Goal: Task Accomplishment & Management: Use online tool/utility

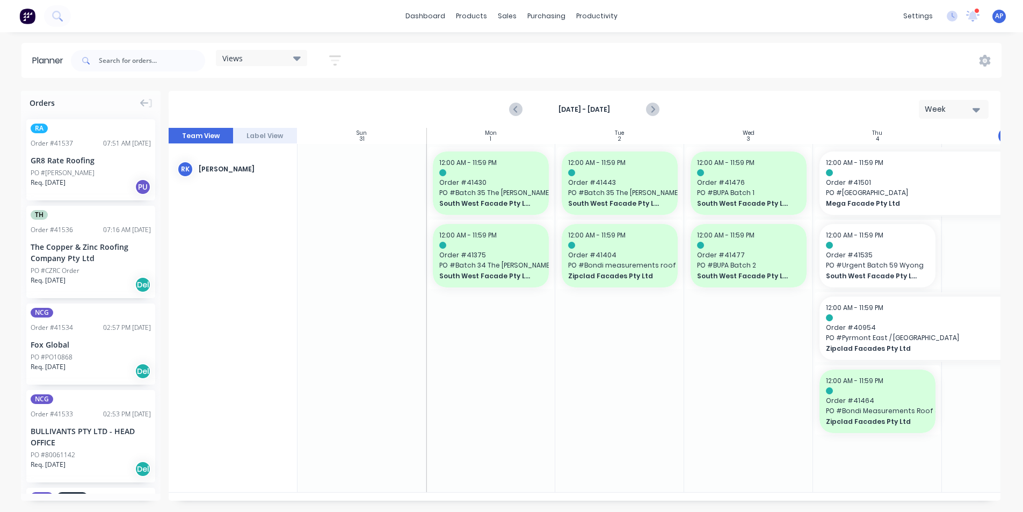
scroll to position [0, 84]
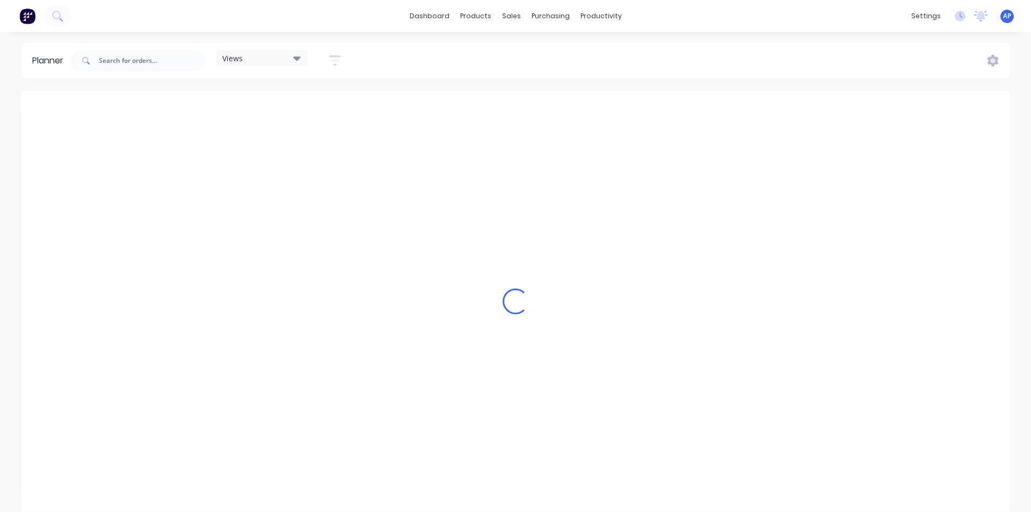
scroll to position [0, 2062]
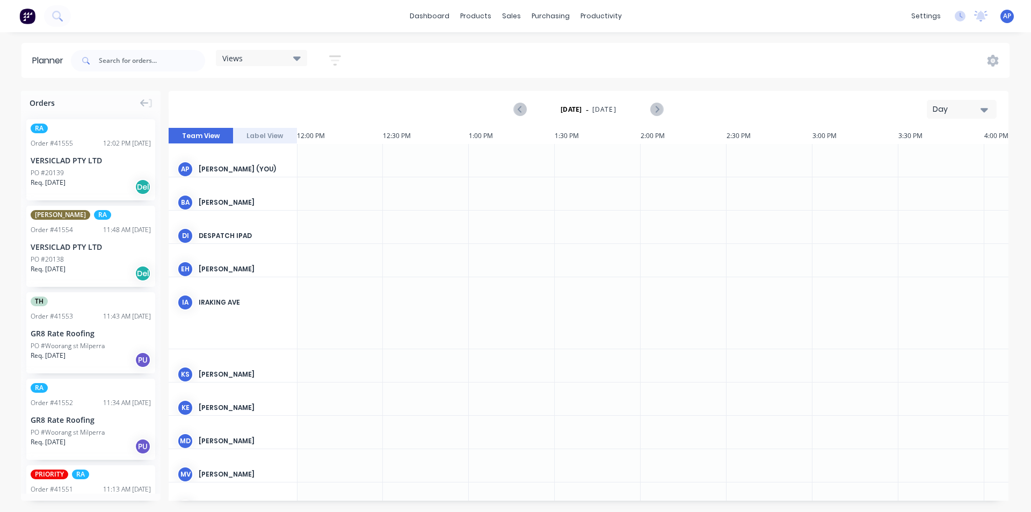
click at [960, 104] on div "Day" at bounding box center [957, 109] width 49 height 11
click at [919, 159] on div "Week" at bounding box center [942, 159] width 106 height 21
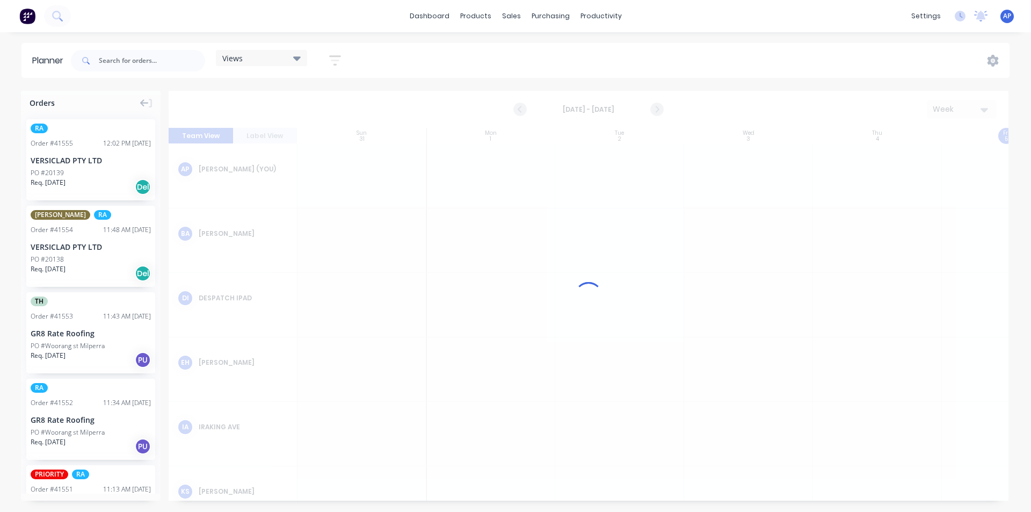
scroll to position [0, 1]
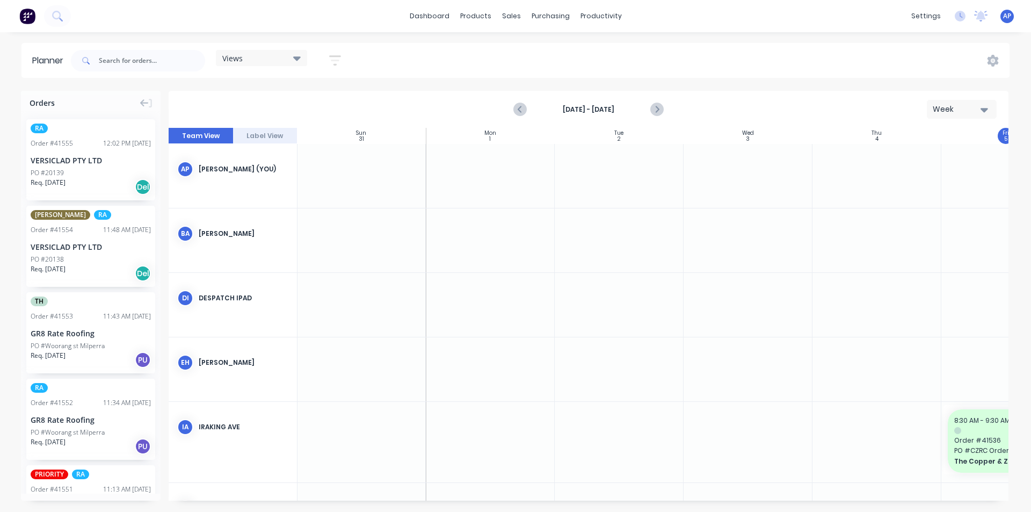
click at [341, 61] on icon "button" at bounding box center [335, 60] width 12 height 13
click at [316, 100] on div "Show/Hide users" at bounding box center [278, 100] width 75 height 11
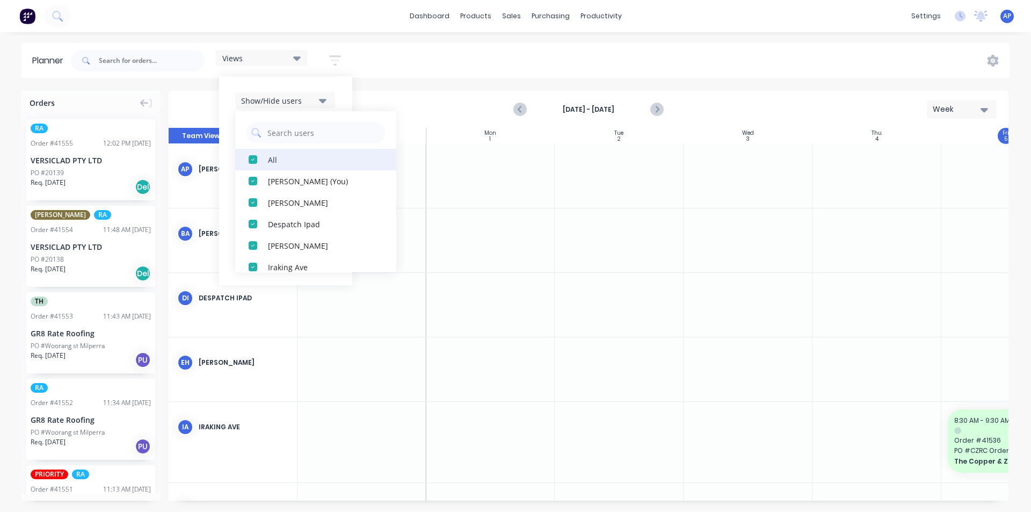
click at [279, 164] on div "All" at bounding box center [321, 159] width 107 height 11
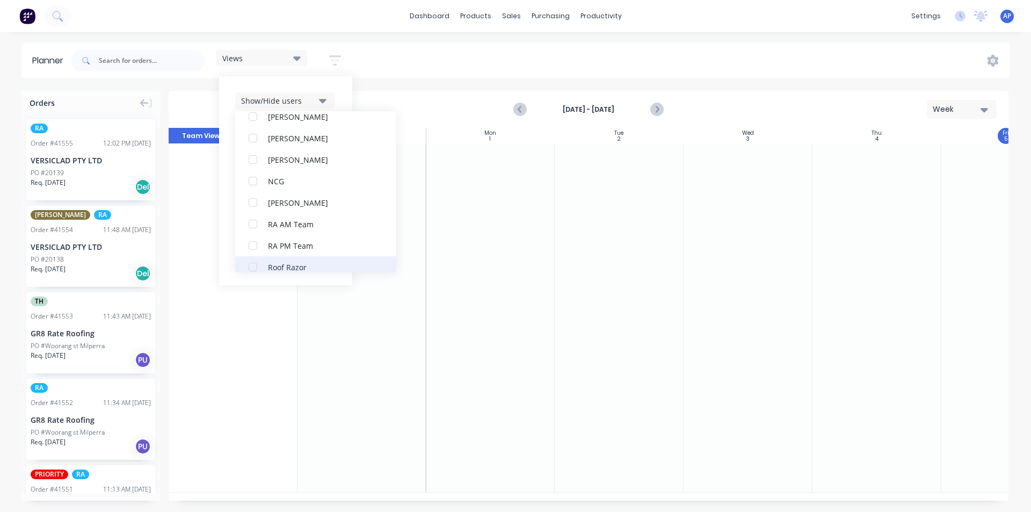
scroll to position [268, 0]
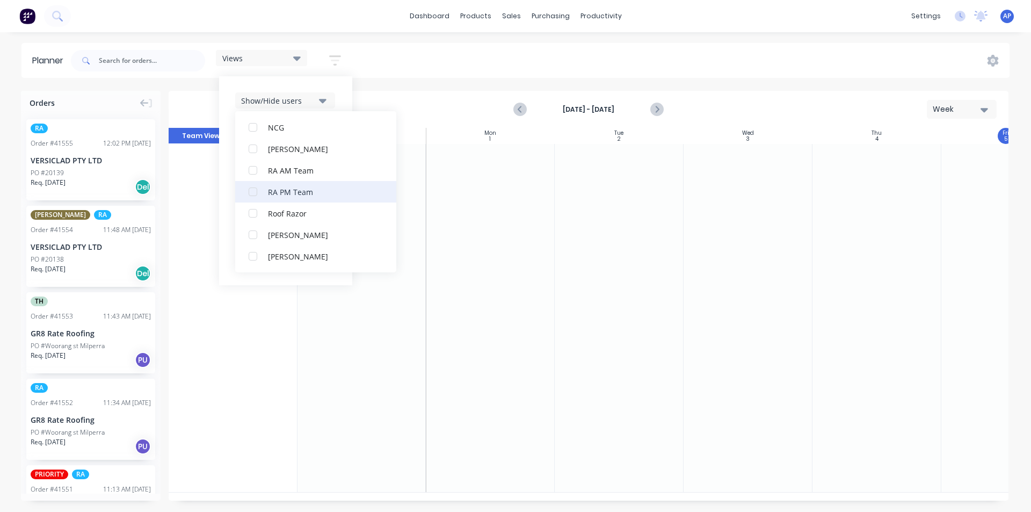
click at [295, 198] on button "RA PM Team" at bounding box center [315, 191] width 161 height 21
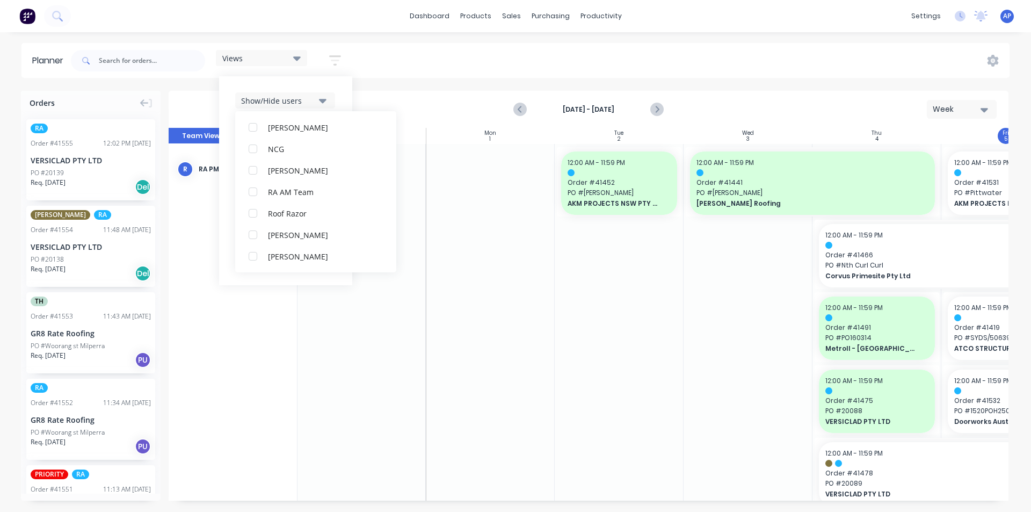
scroll to position [0, 0]
click at [344, 91] on div "Show/Hide users All RA PM Team Angela Perez (You) Byron Aird Despatch Ipad Ethe…" at bounding box center [285, 180] width 133 height 209
click at [299, 133] on div "Show/Hide orders" at bounding box center [278, 132] width 75 height 11
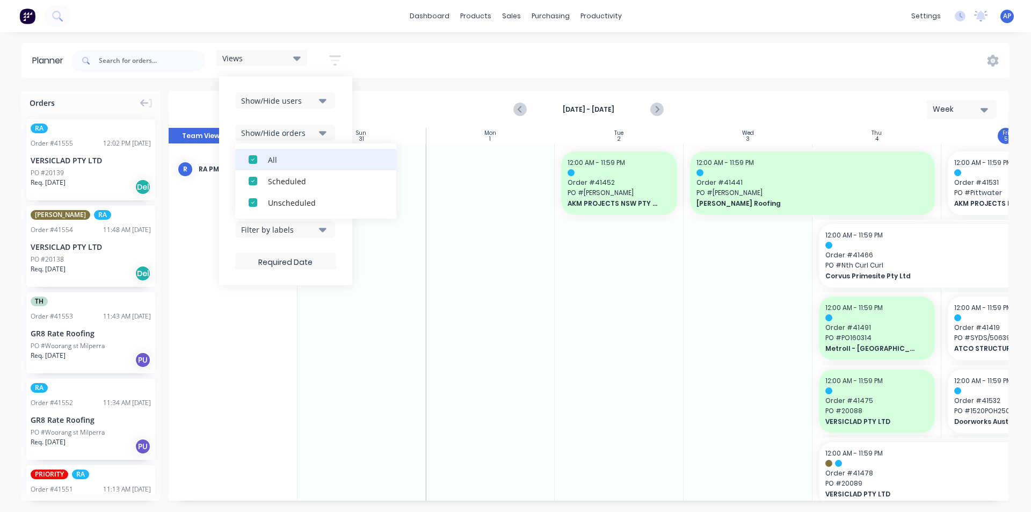
click at [298, 158] on div "All" at bounding box center [321, 159] width 107 height 11
click at [288, 199] on div "Unscheduled" at bounding box center [321, 202] width 107 height 11
click at [340, 121] on div "Show/Hide users Show/Hide orders All Scheduled Unscheduled Filter by status Fil…" at bounding box center [285, 180] width 133 height 209
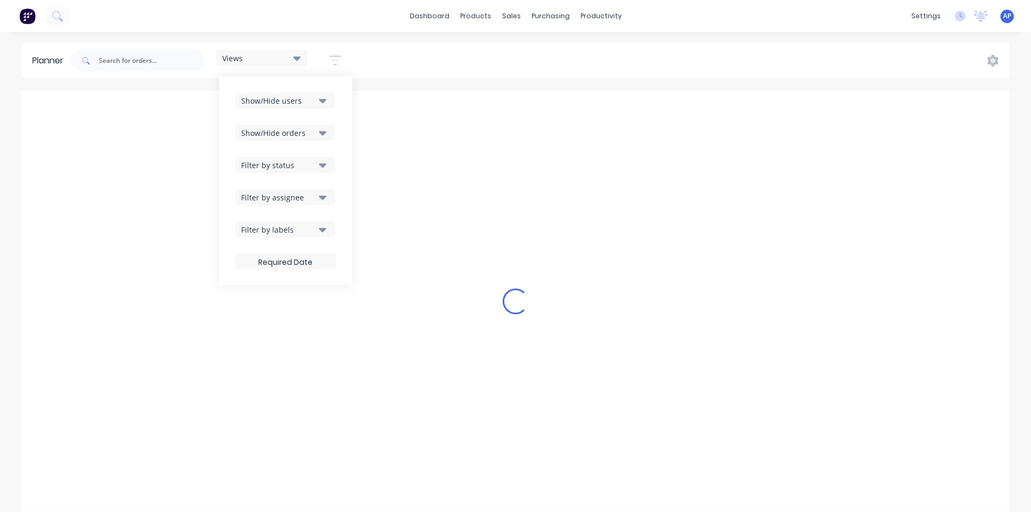
click at [314, 170] on button "Filter by status" at bounding box center [285, 165] width 100 height 16
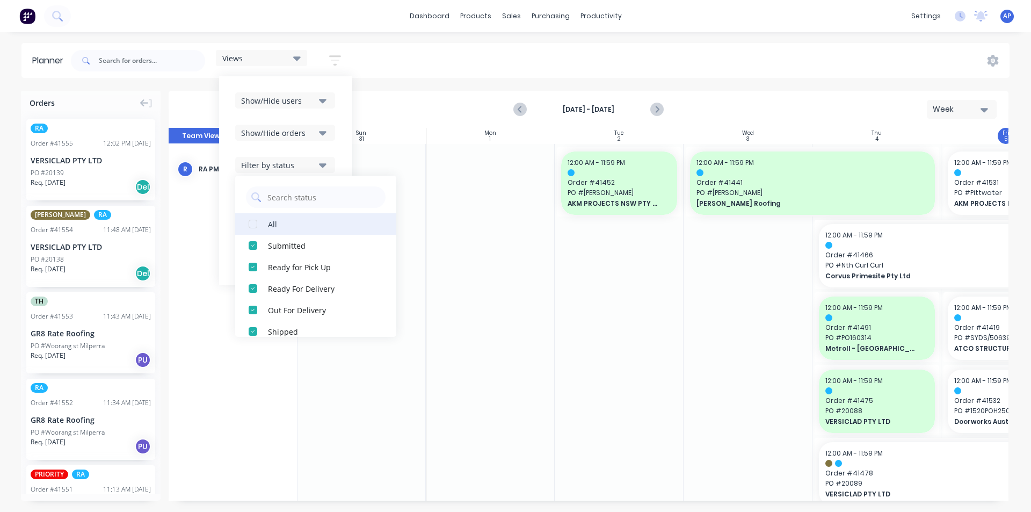
click at [276, 226] on div "All" at bounding box center [321, 223] width 107 height 11
click at [343, 144] on div "Show/Hide users Show/Hide orders Filter by status All Draft Quote Archived Deli…" at bounding box center [285, 180] width 133 height 209
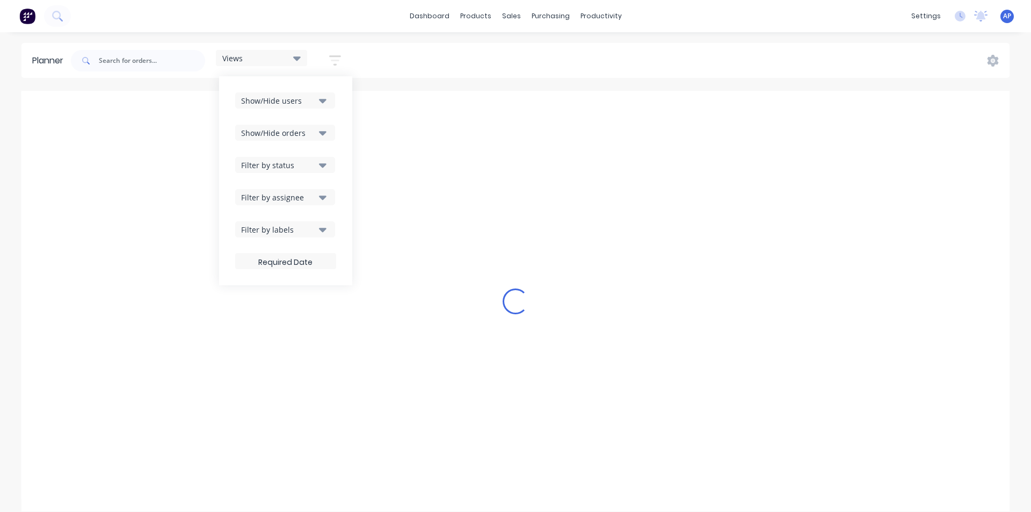
click at [303, 204] on button "Filter by assignee" at bounding box center [285, 197] width 100 height 16
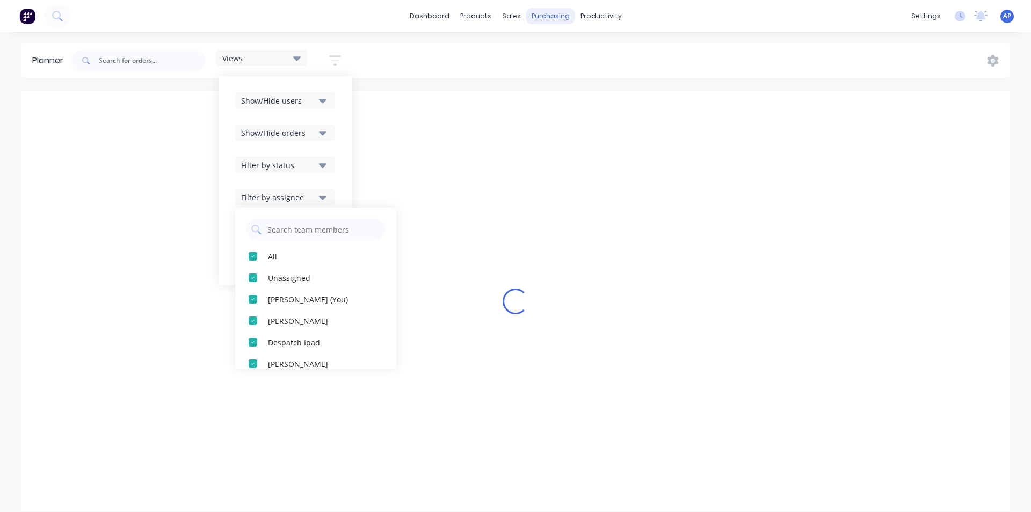
click at [541, 38] on div "dashboard products sales purchasing productivity dashboard products Product Cat…" at bounding box center [515, 256] width 1031 height 512
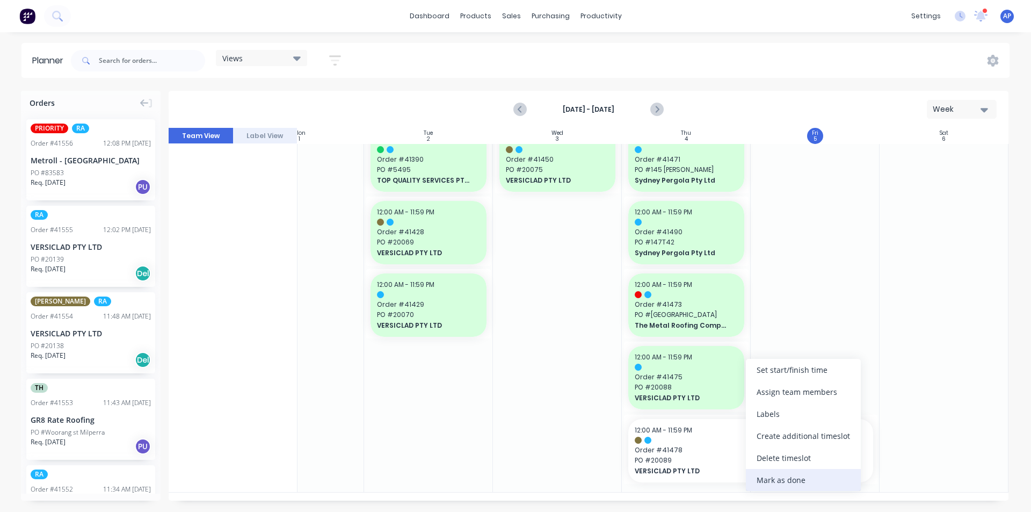
scroll to position [1471, 195]
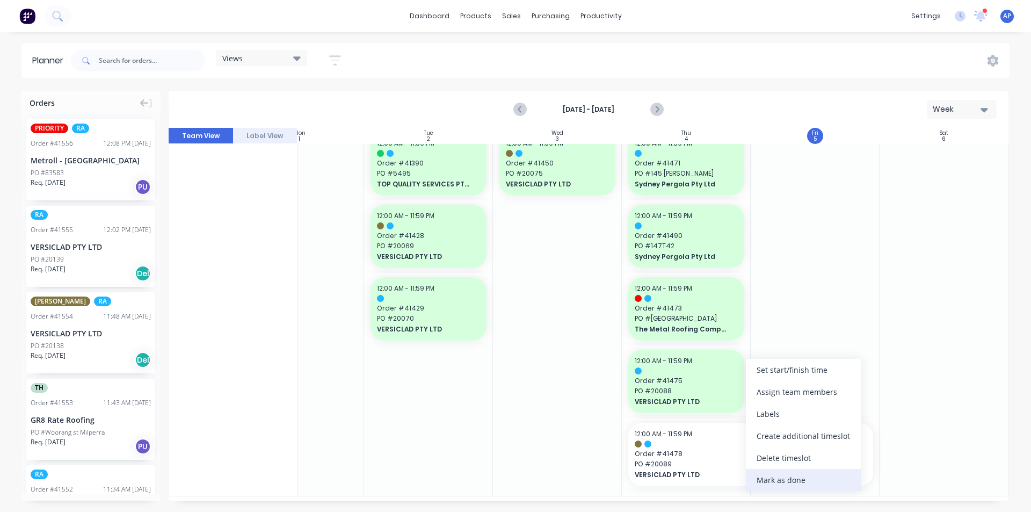
click at [789, 485] on div "Mark as done" at bounding box center [803, 480] width 115 height 22
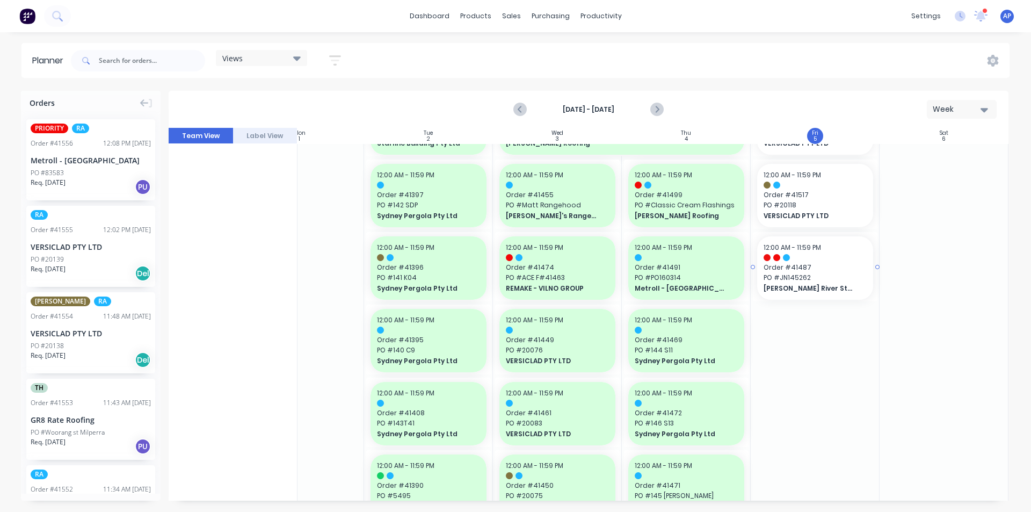
scroll to position [934, 195]
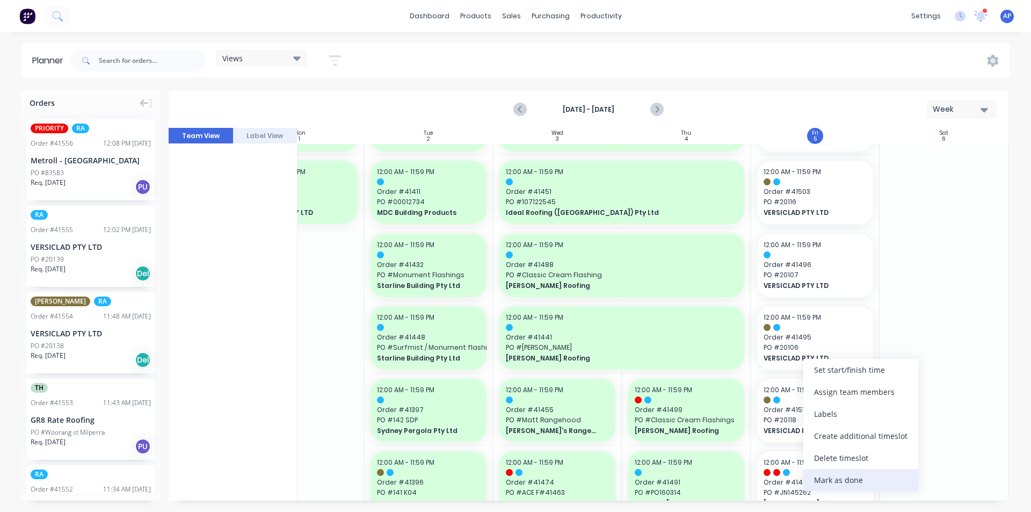
click at [829, 485] on div "Mark as done" at bounding box center [860, 480] width 115 height 22
drag, startPoint x: 841, startPoint y: 482, endPoint x: 832, endPoint y: 447, distance: 36.2
click at [841, 482] on div "Mark as done" at bounding box center [877, 480] width 115 height 22
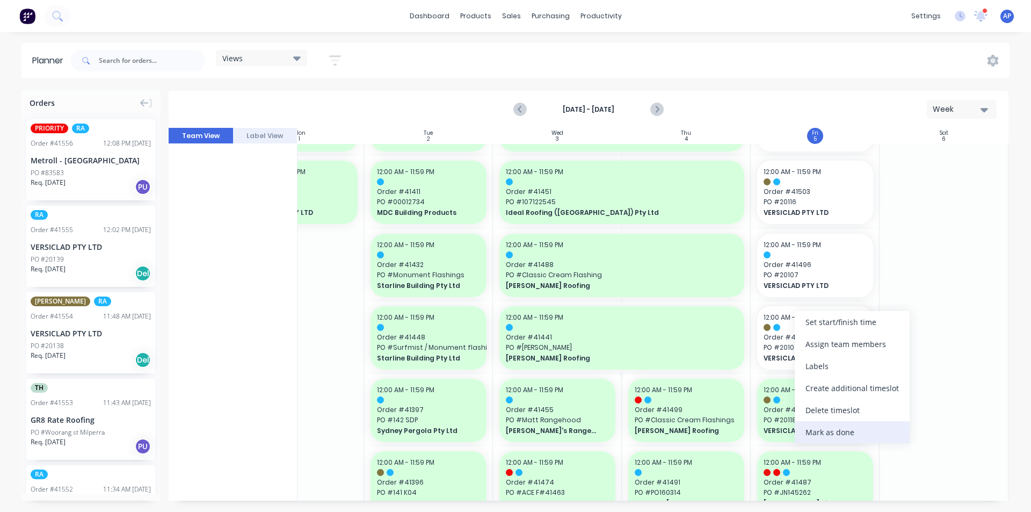
click at [817, 428] on div "Mark as done" at bounding box center [852, 432] width 115 height 22
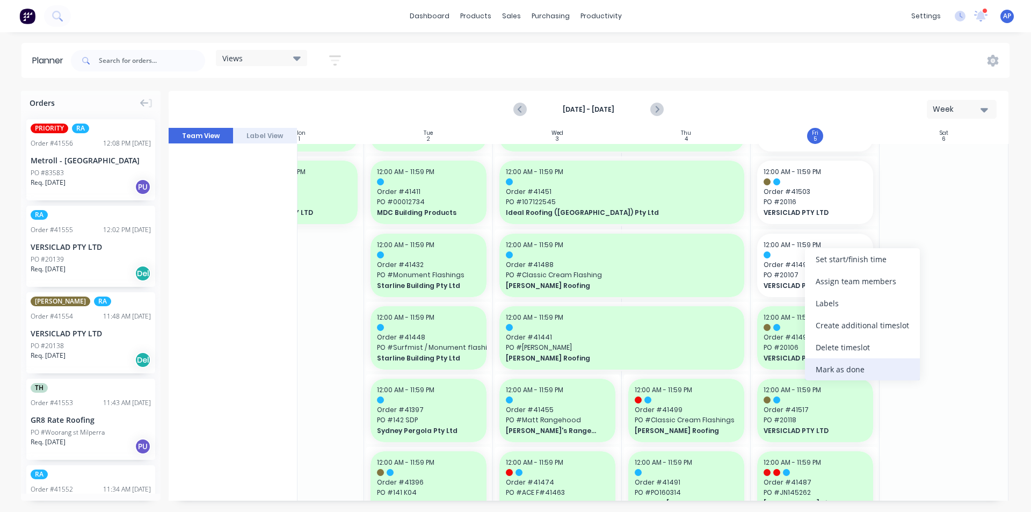
click at [827, 360] on div "Mark as done" at bounding box center [862, 369] width 115 height 22
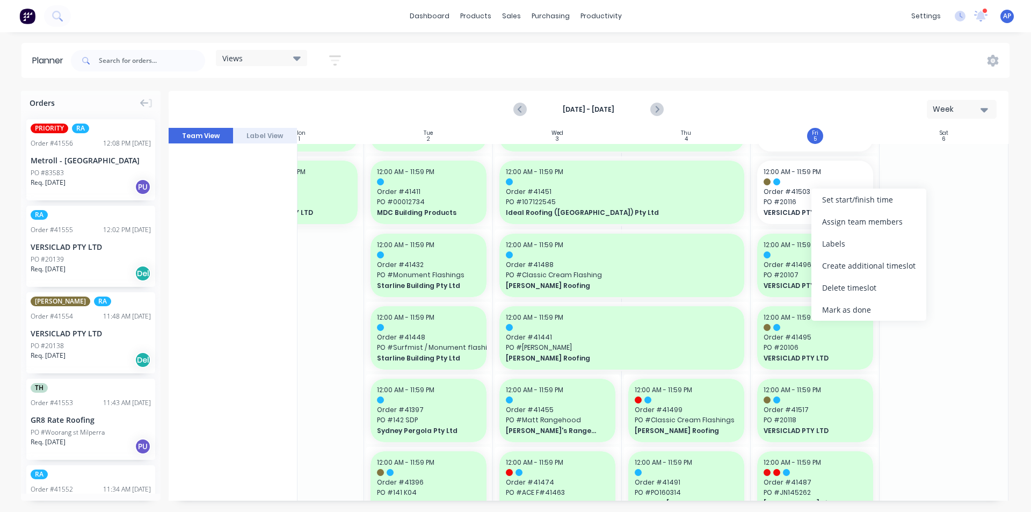
click at [834, 308] on div "Mark as done" at bounding box center [868, 310] width 115 height 22
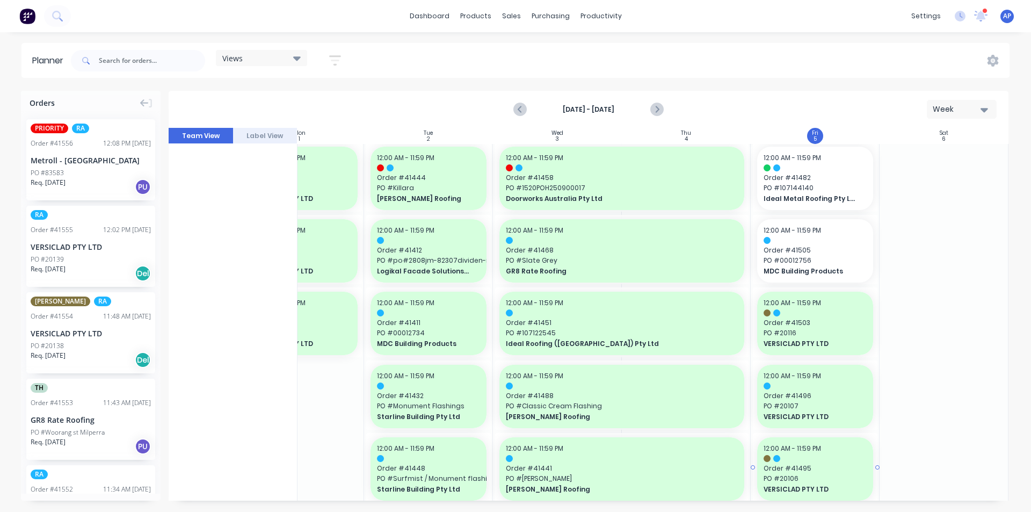
scroll to position [773, 195]
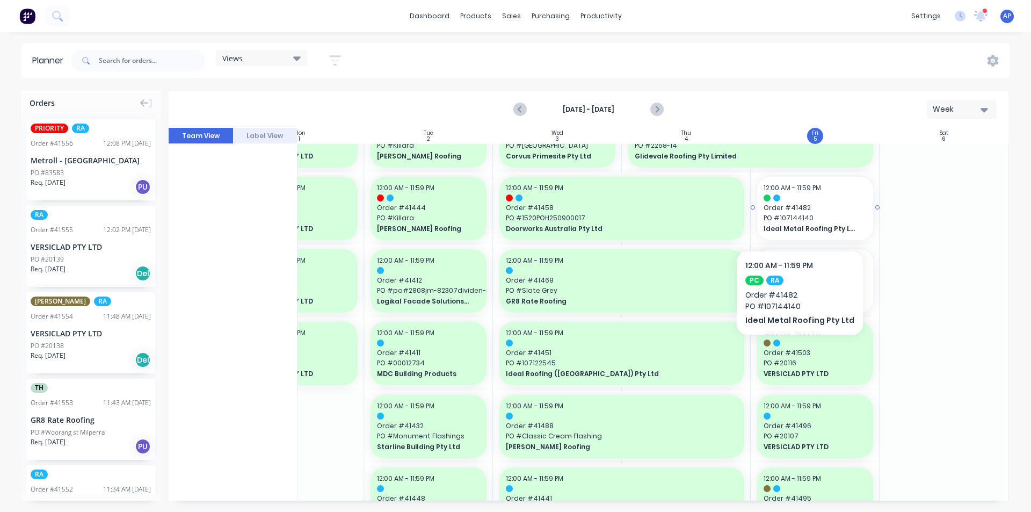
click at [795, 218] on span "PO # 107144140" at bounding box center [815, 218] width 103 height 10
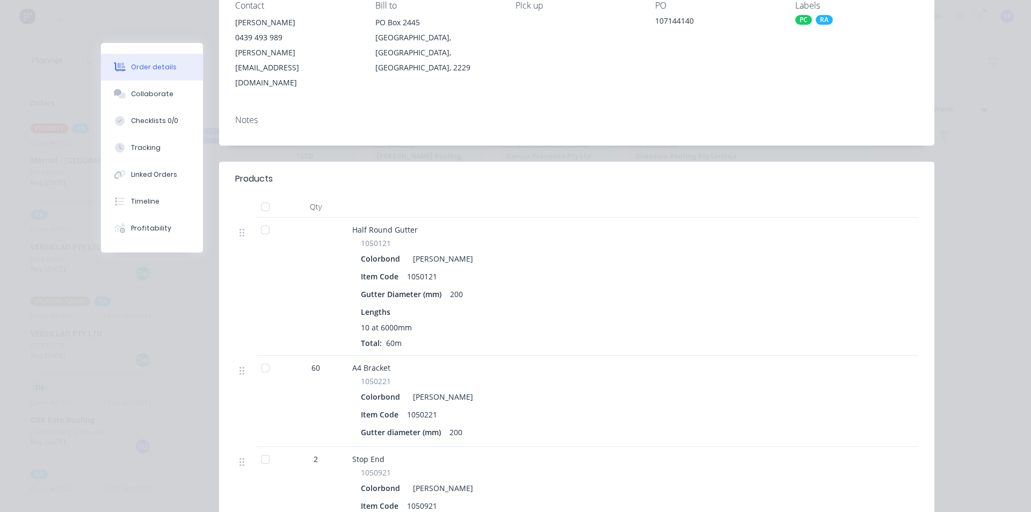
scroll to position [0, 0]
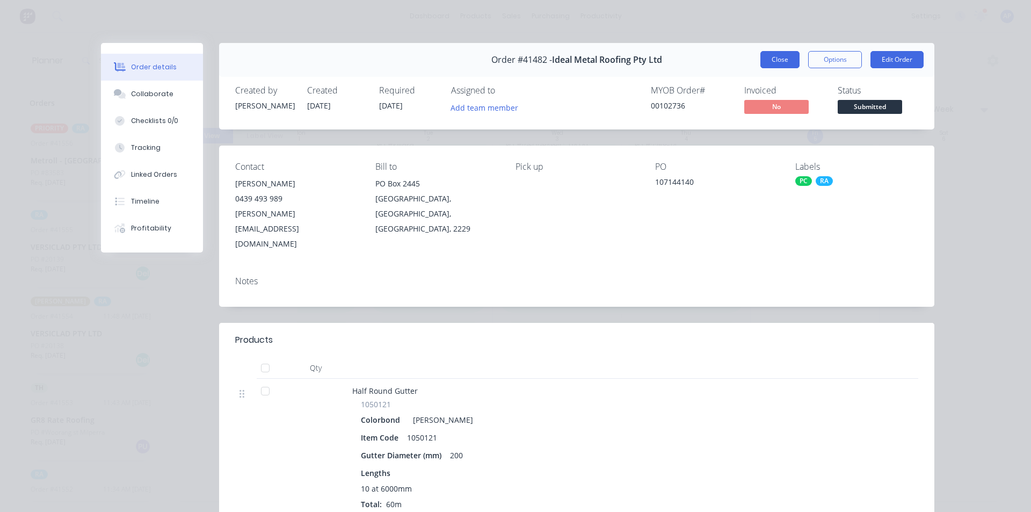
click at [779, 57] on button "Close" at bounding box center [779, 59] width 39 height 17
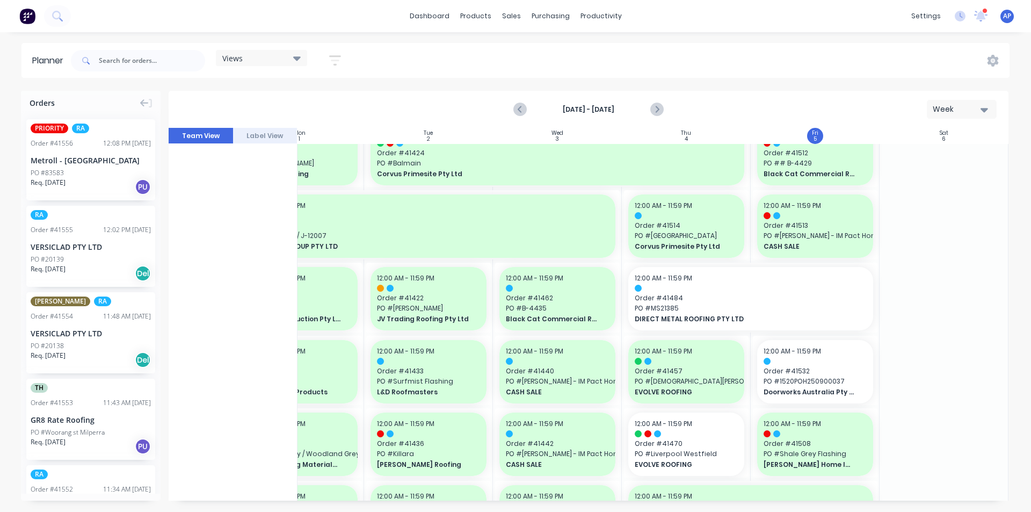
scroll to position [558, 195]
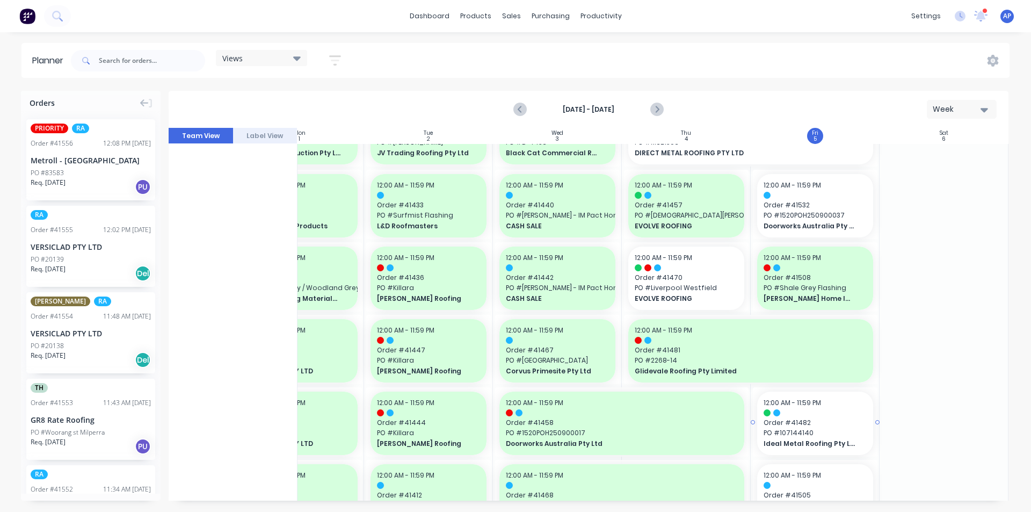
click at [812, 416] on div "12:00 AM - 11:59 PM Order # 41482 PO # 107144140 Ideal Metal Roofing Pty Ltd" at bounding box center [815, 422] width 116 height 63
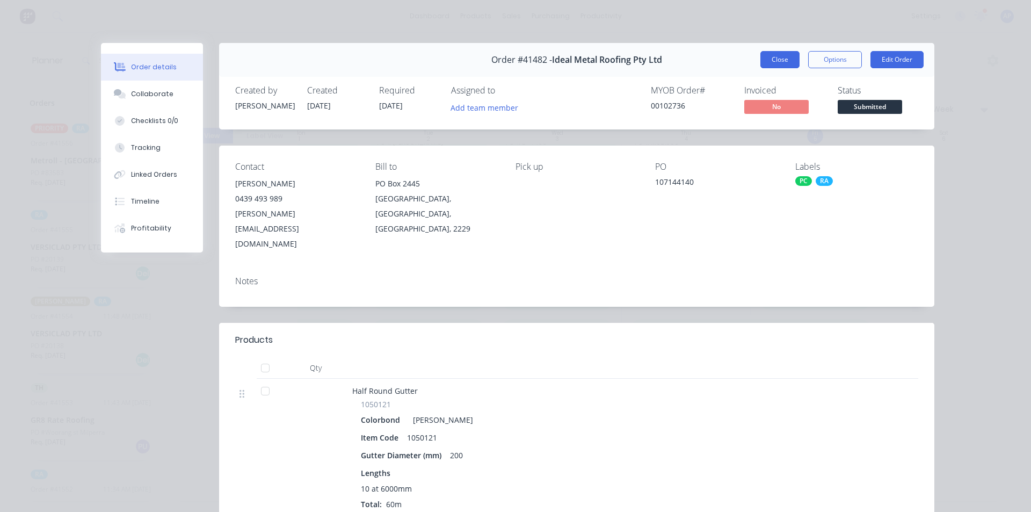
click at [775, 55] on button "Close" at bounding box center [779, 59] width 39 height 17
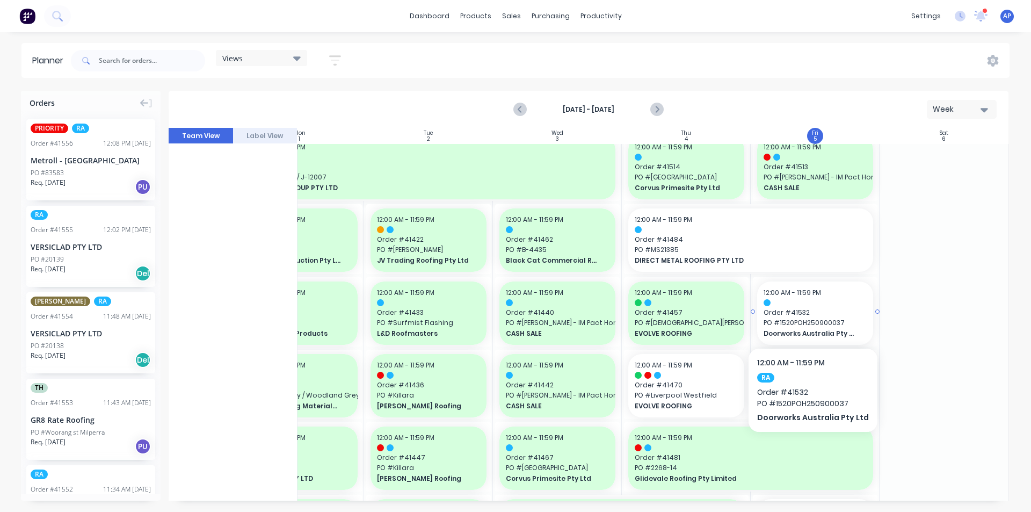
scroll to position [397, 195]
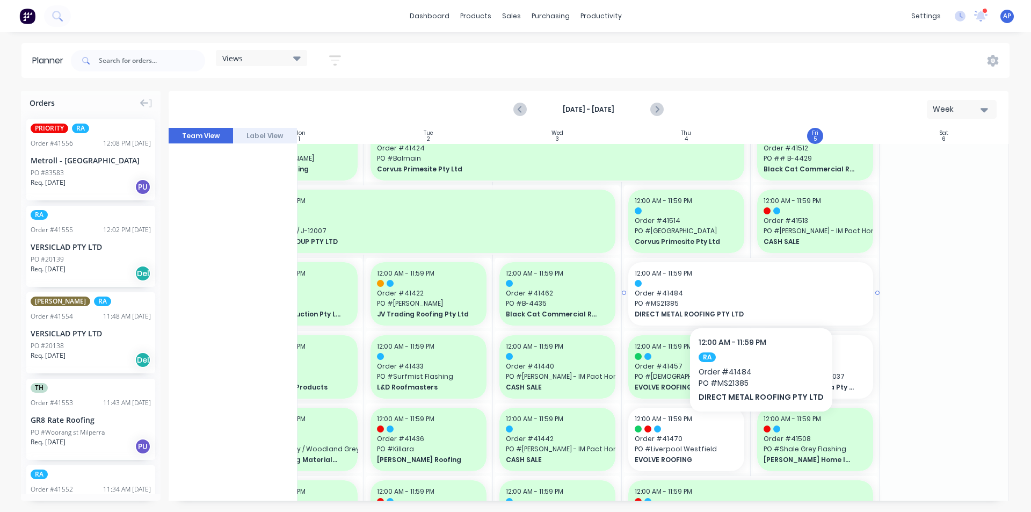
click at [757, 295] on span "Order # 41484" at bounding box center [751, 293] width 232 height 10
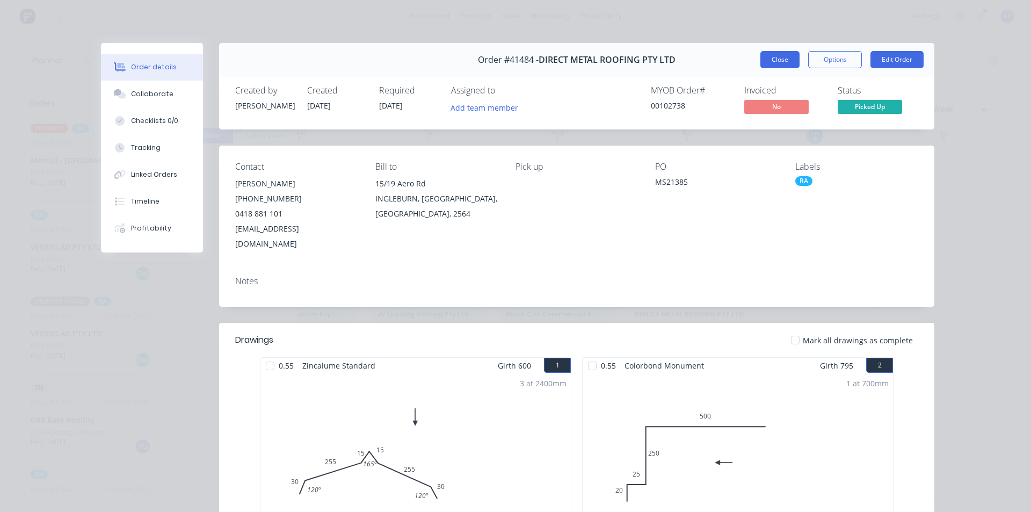
click at [792, 62] on button "Close" at bounding box center [779, 59] width 39 height 17
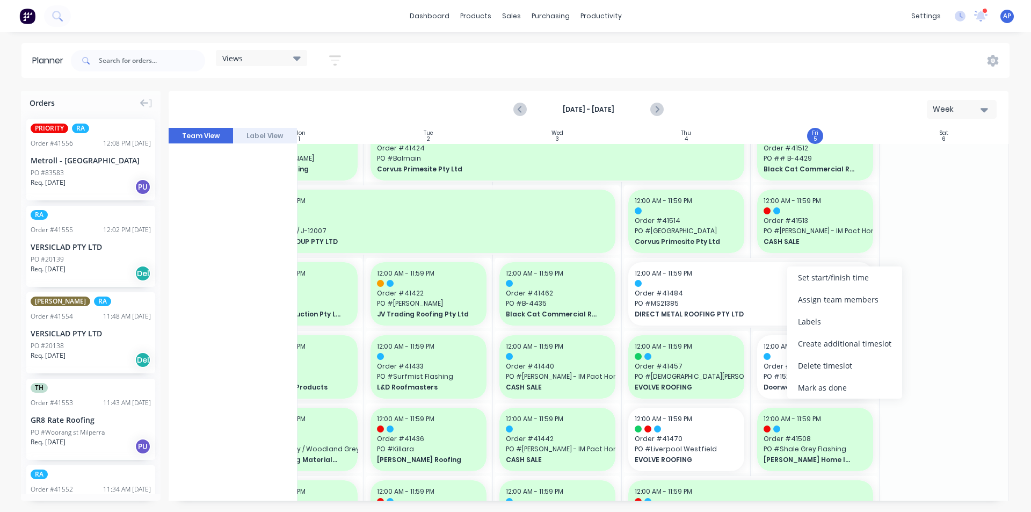
click at [821, 387] on div "Mark as done" at bounding box center [844, 387] width 115 height 22
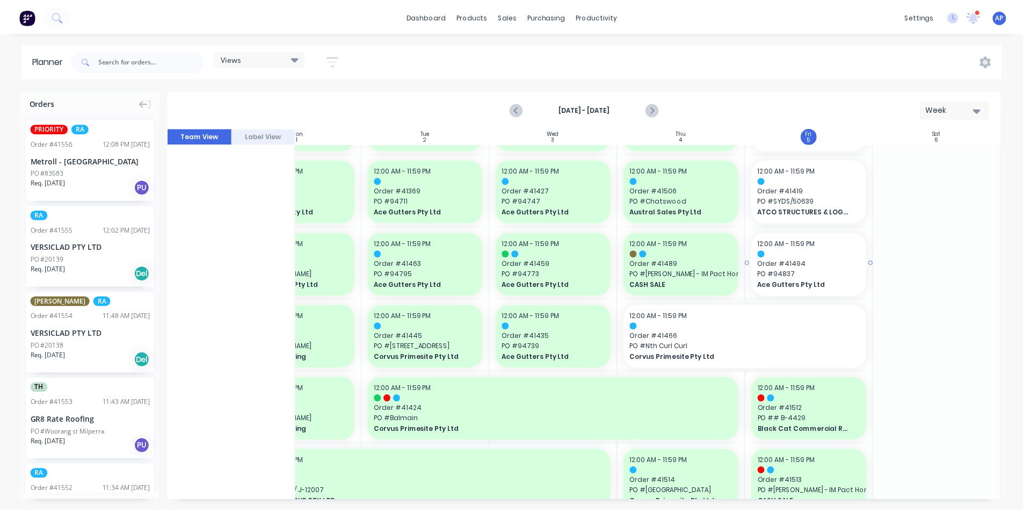
scroll to position [0, 195]
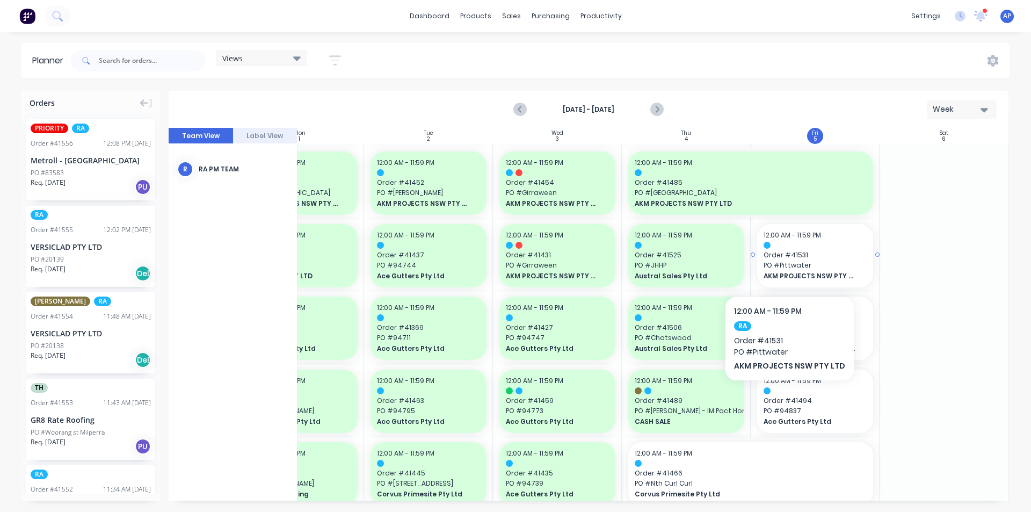
click at [787, 264] on span "PO # Pittwater" at bounding box center [815, 265] width 103 height 10
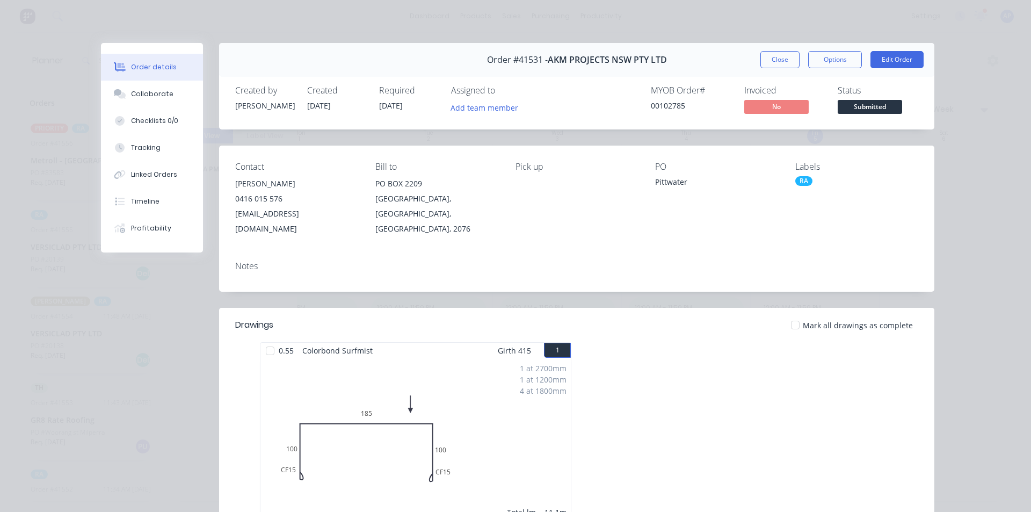
click at [788, 69] on div "Order #41531 - AKM PROJECTS NSW PTY LTD Close Options Edit Order" at bounding box center [576, 60] width 715 height 34
click at [790, 63] on button "Close" at bounding box center [779, 59] width 39 height 17
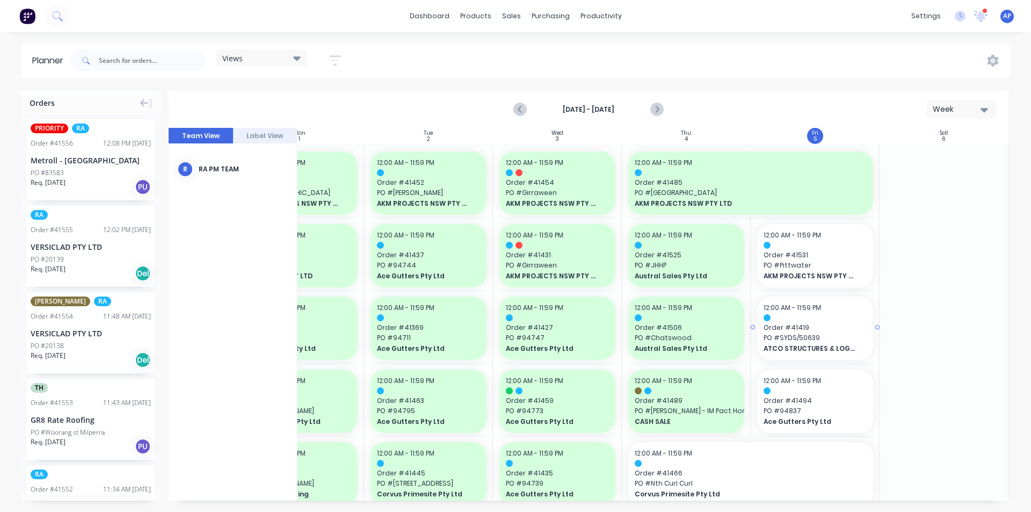
click at [835, 314] on div at bounding box center [815, 317] width 103 height 7
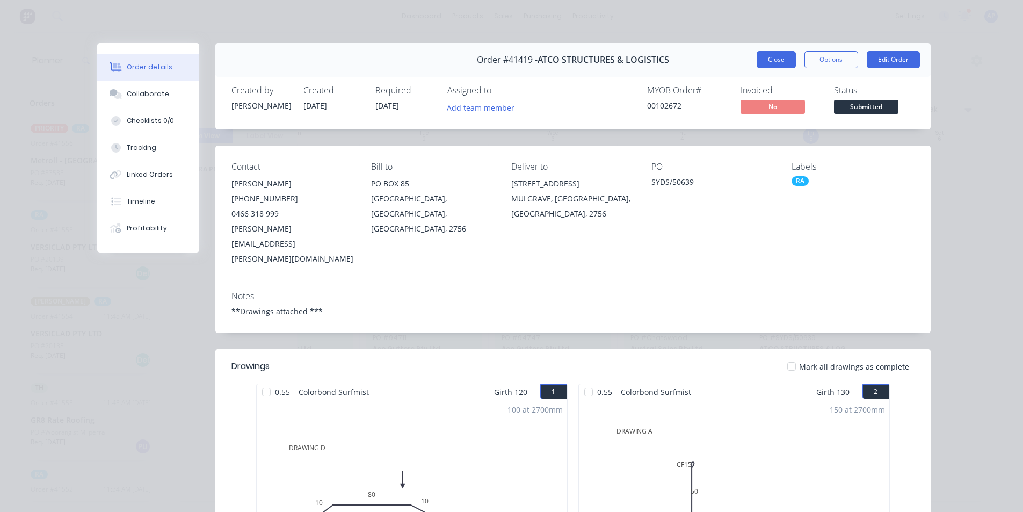
click at [773, 56] on button "Close" at bounding box center [776, 59] width 39 height 17
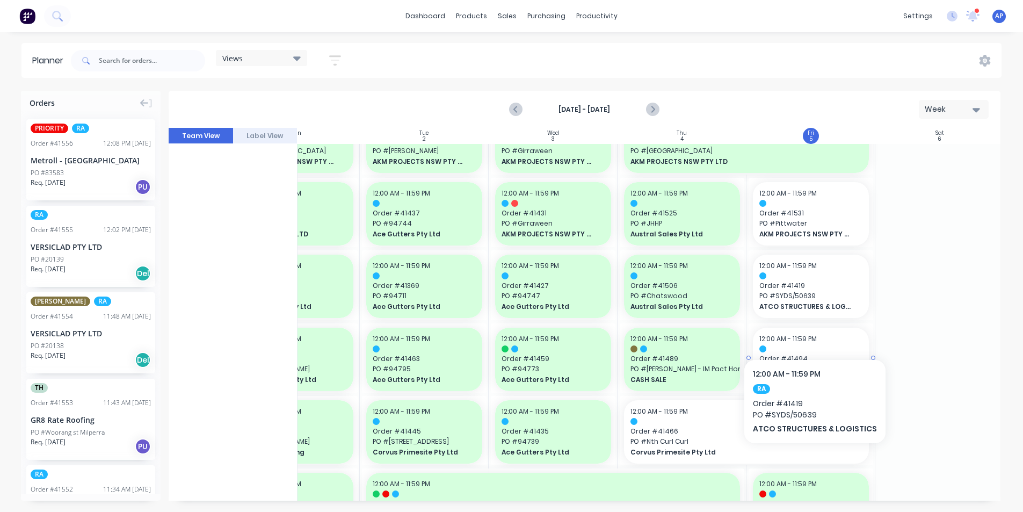
scroll to position [54, 195]
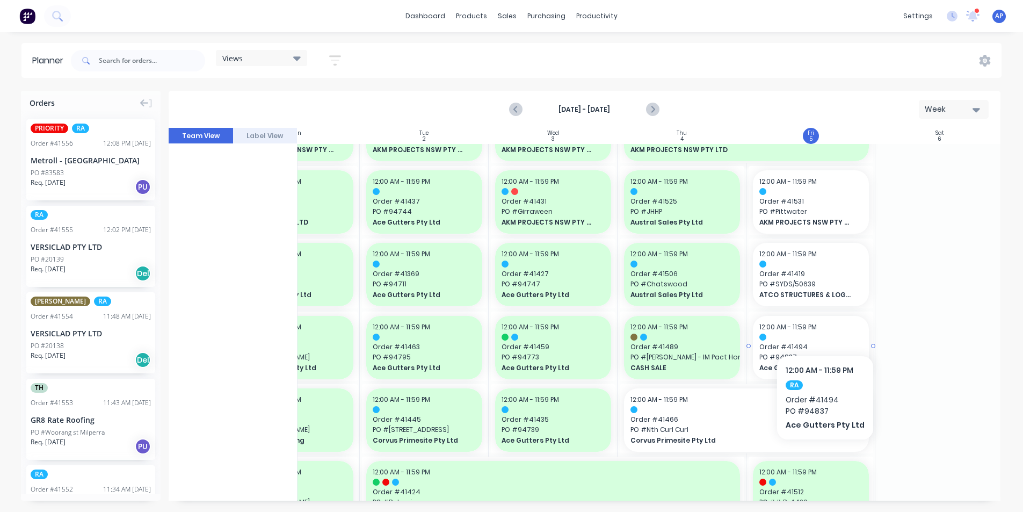
click at [822, 323] on div "12:00 AM - 11:59 PM" at bounding box center [810, 327] width 103 height 10
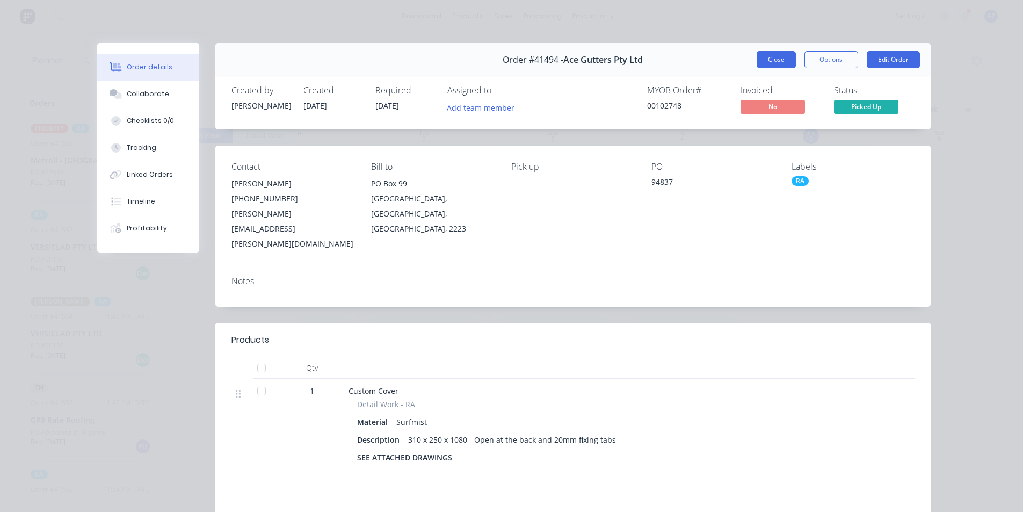
click at [772, 62] on button "Close" at bounding box center [776, 59] width 39 height 17
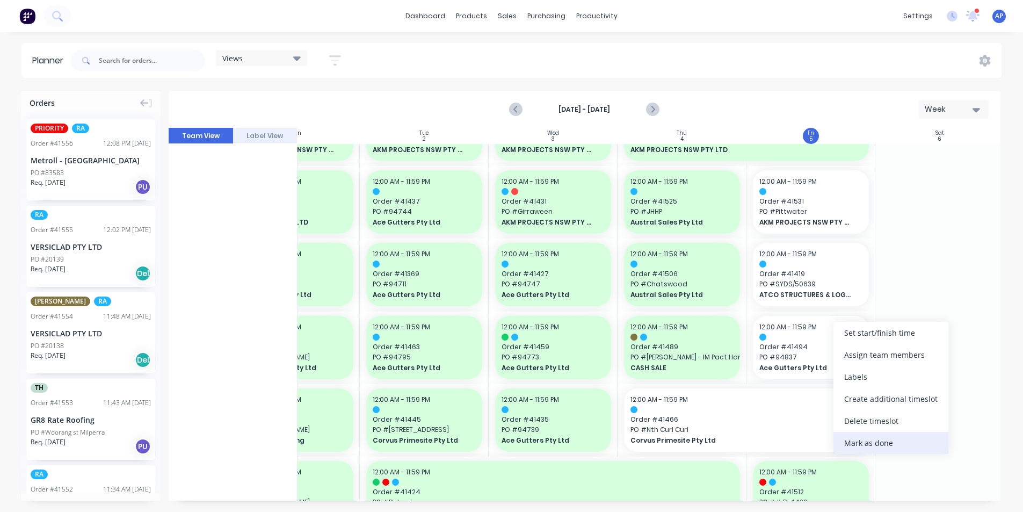
click at [851, 442] on div "Mark as done" at bounding box center [890, 443] width 115 height 22
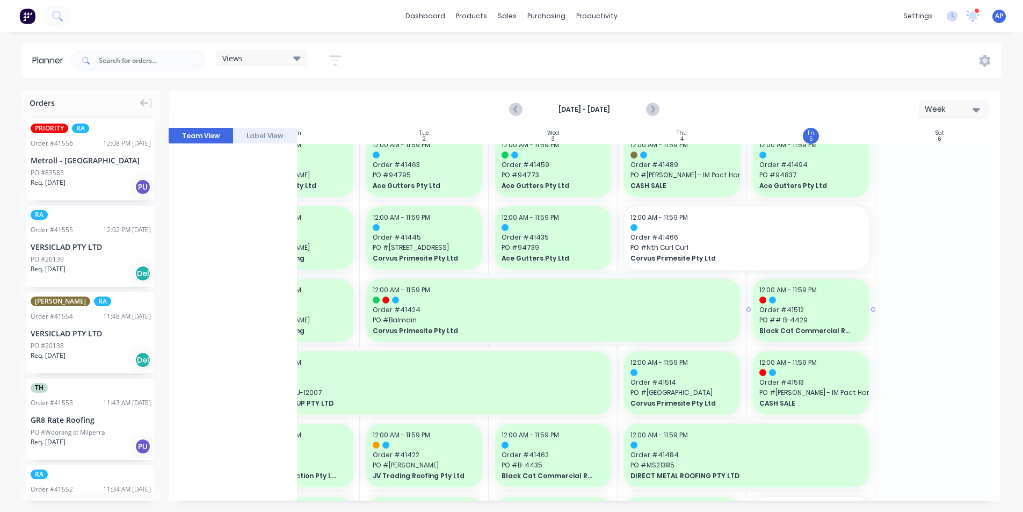
scroll to position [268, 195]
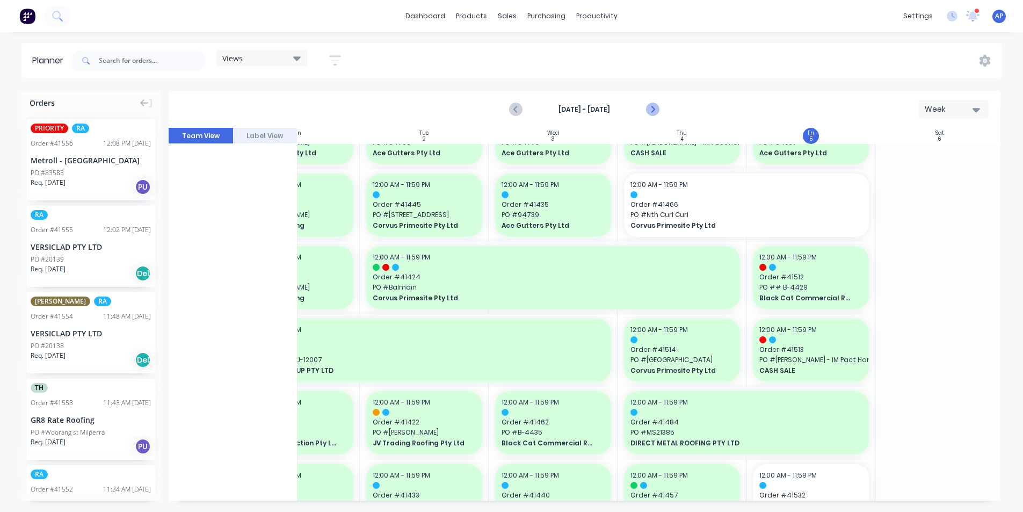
click at [653, 103] on icon "Next page" at bounding box center [652, 109] width 13 height 13
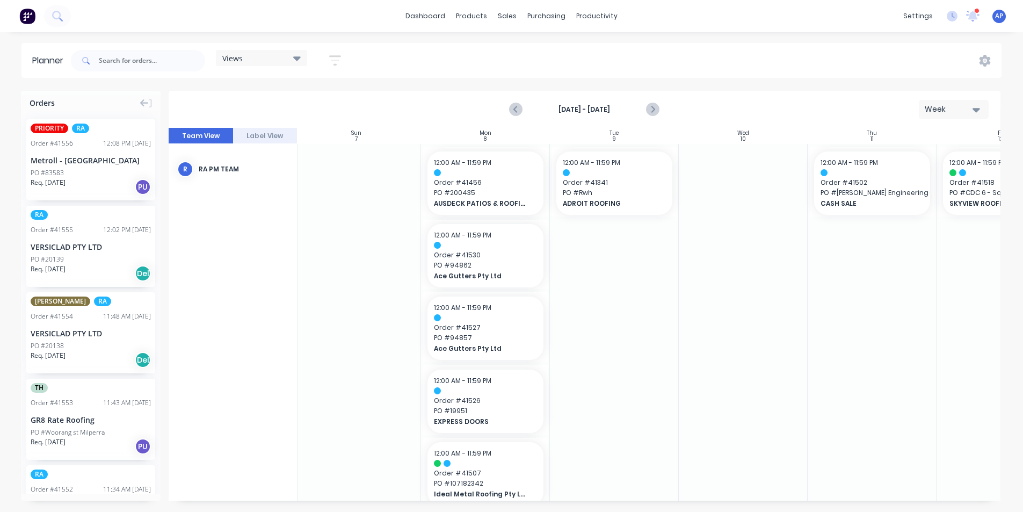
scroll to position [0, 0]
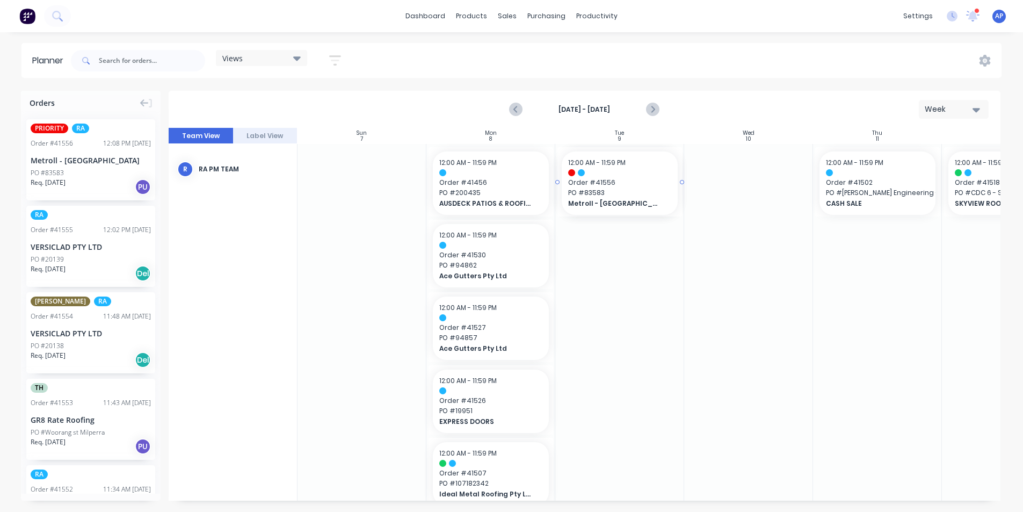
drag, startPoint x: 59, startPoint y: 164, endPoint x: 575, endPoint y: 195, distance: 516.4
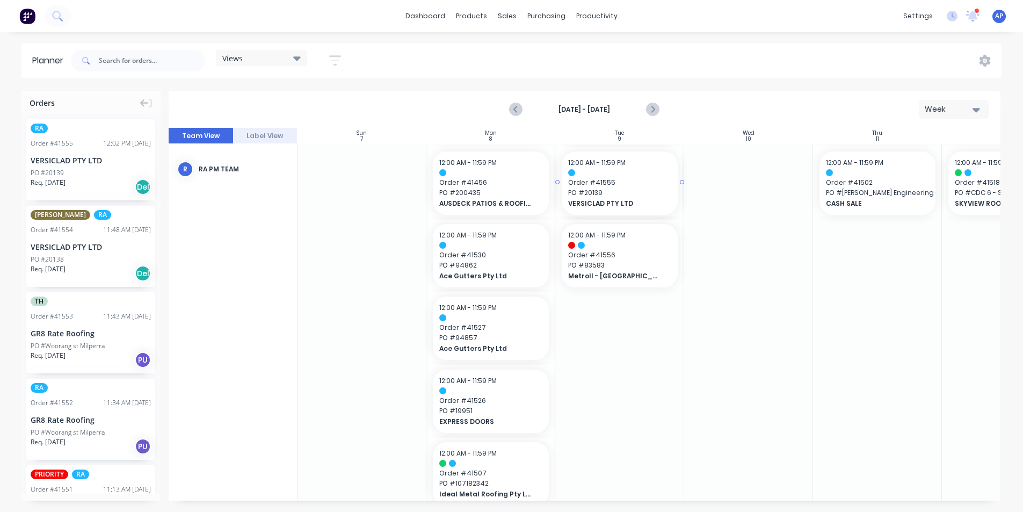
drag, startPoint x: 64, startPoint y: 165, endPoint x: 617, endPoint y: 190, distance: 553.6
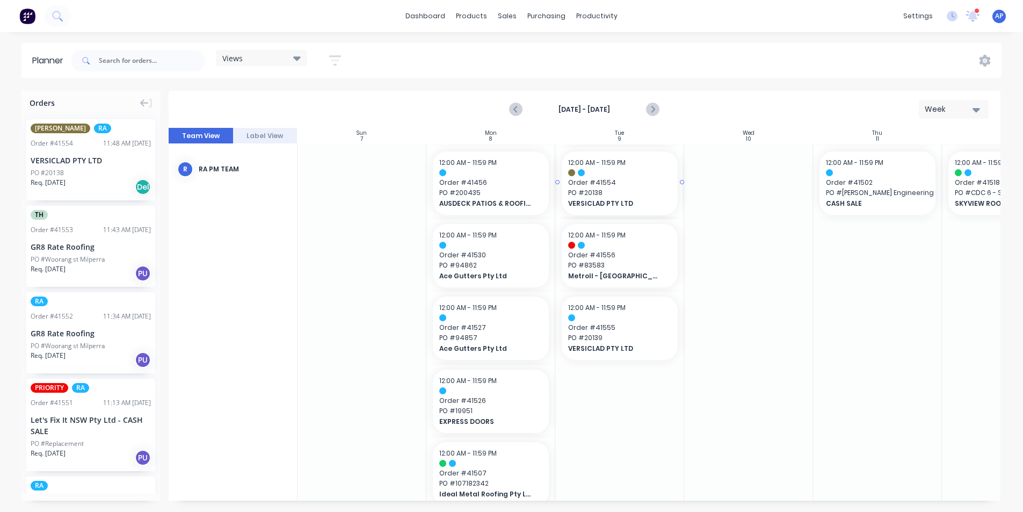
drag, startPoint x: 64, startPoint y: 161, endPoint x: 584, endPoint y: 217, distance: 522.3
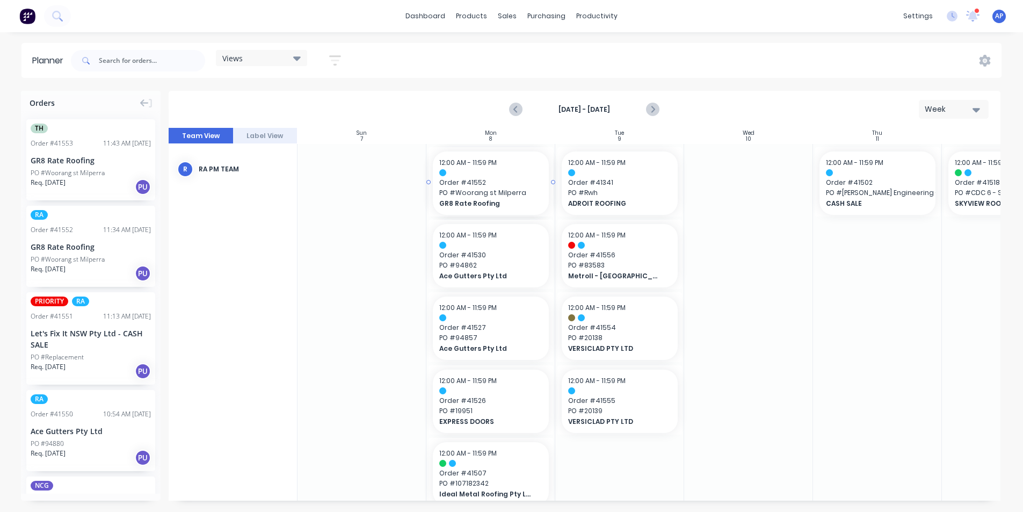
drag, startPoint x: 49, startPoint y: 235, endPoint x: 524, endPoint y: 201, distance: 475.3
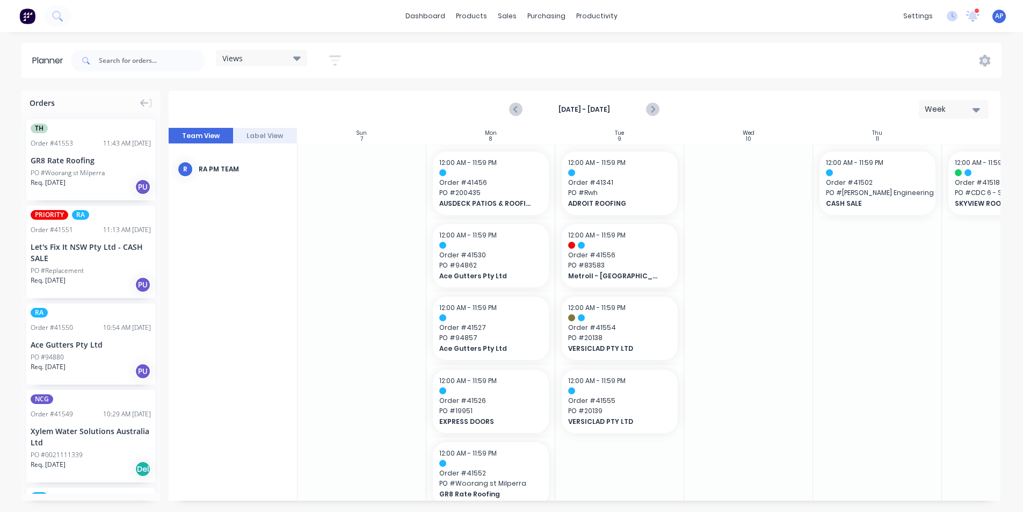
scroll to position [54, 0]
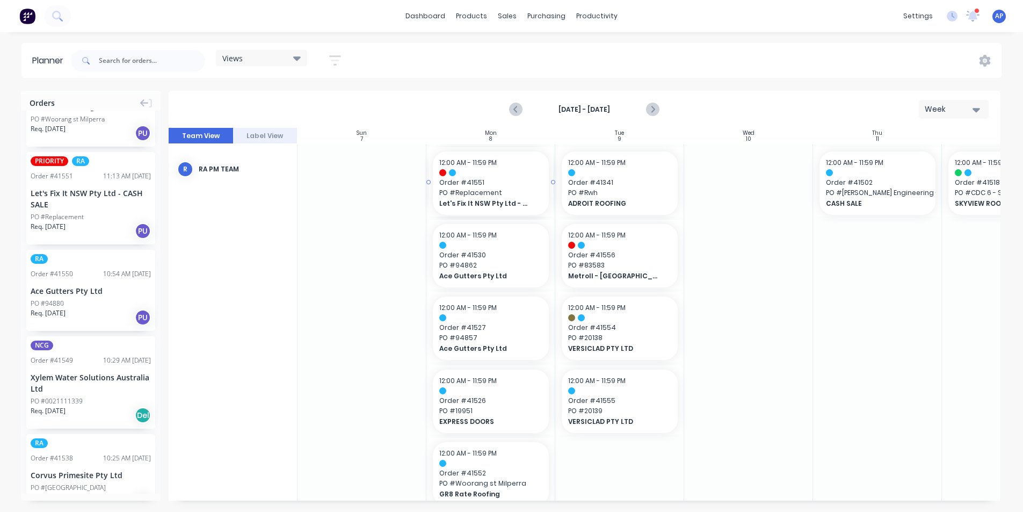
drag, startPoint x: 56, startPoint y: 184, endPoint x: 444, endPoint y: 188, distance: 387.7
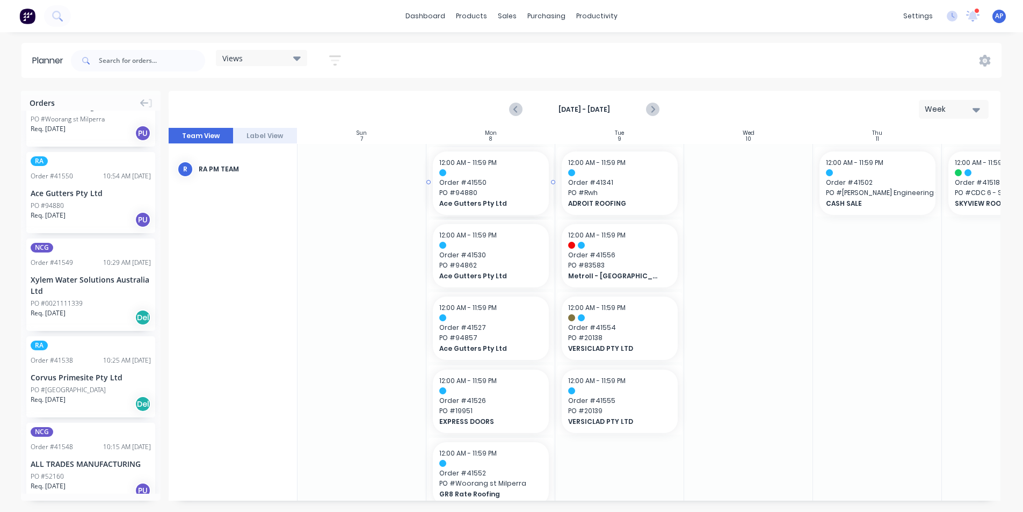
drag, startPoint x: 60, startPoint y: 188, endPoint x: 468, endPoint y: 203, distance: 408.9
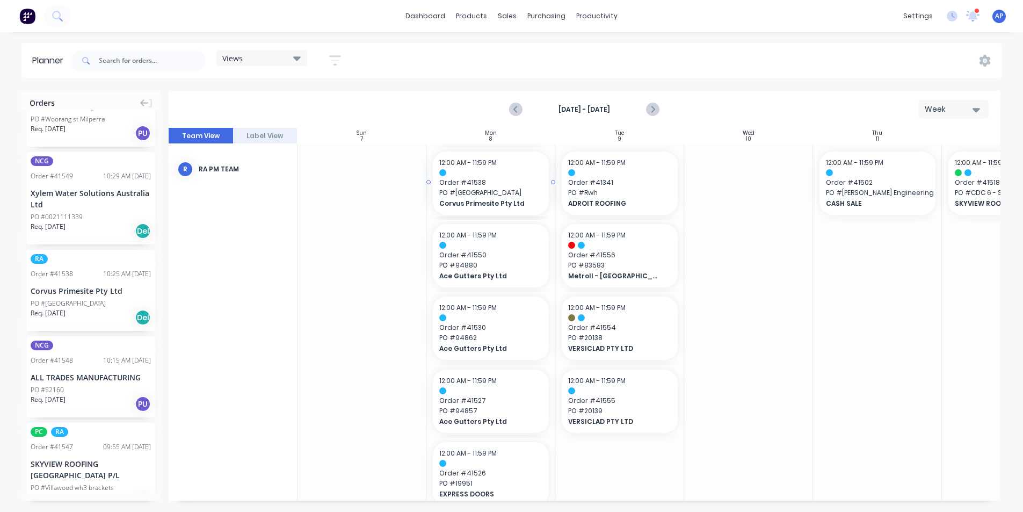
drag, startPoint x: 47, startPoint y: 282, endPoint x: 452, endPoint y: 240, distance: 406.5
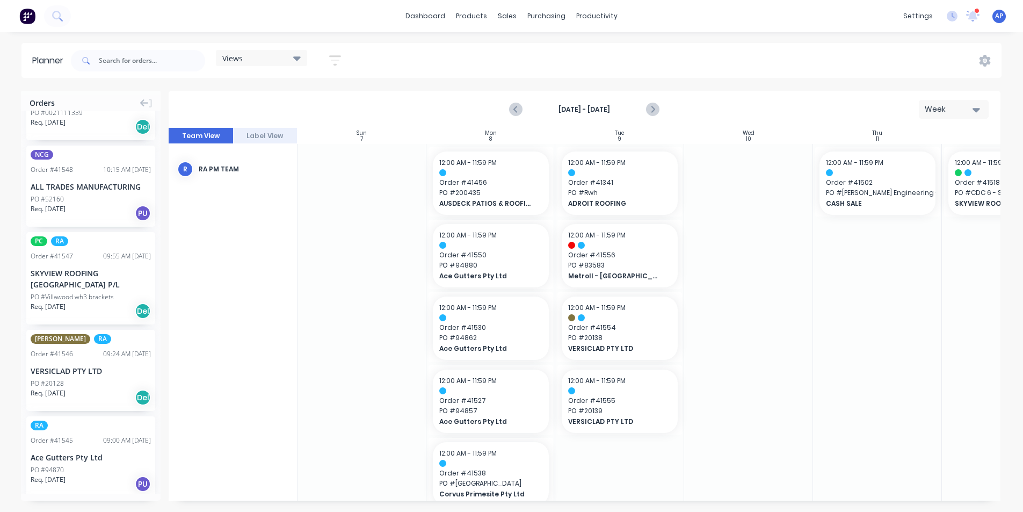
scroll to position [161, 0]
click at [56, 276] on div "SKYVIEW ROOFING [GEOGRAPHIC_DATA] P/L" at bounding box center [91, 275] width 120 height 23
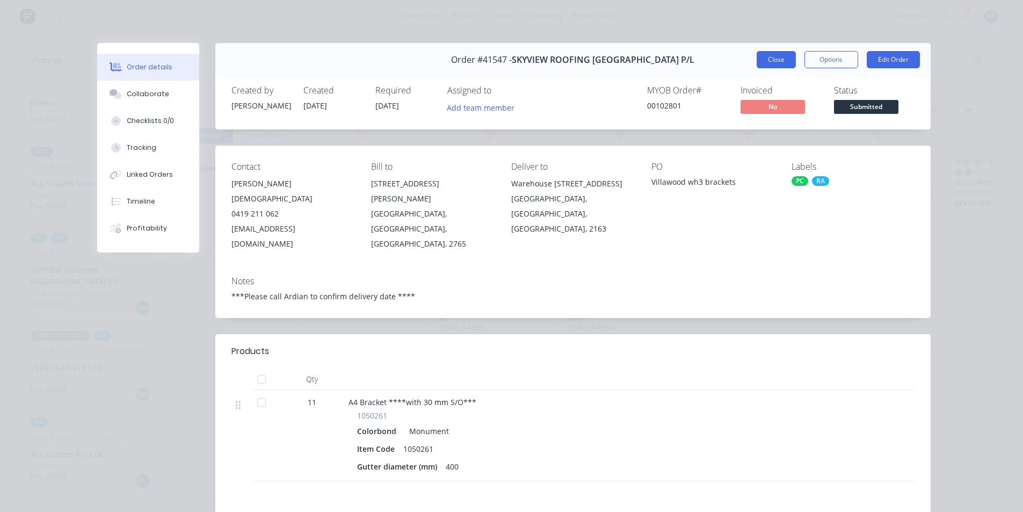
click at [763, 61] on button "Close" at bounding box center [776, 59] width 39 height 17
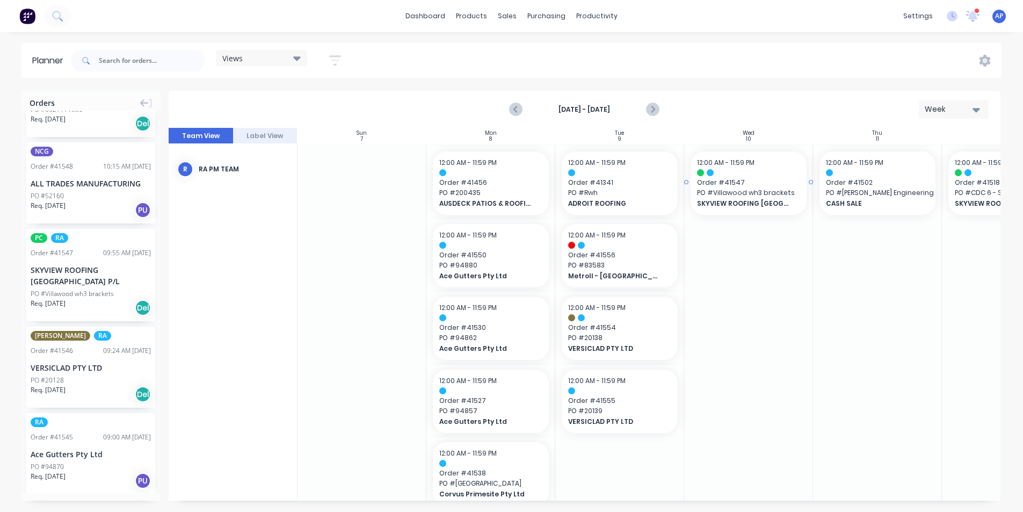
drag, startPoint x: 55, startPoint y: 258, endPoint x: 707, endPoint y: 200, distance: 654.4
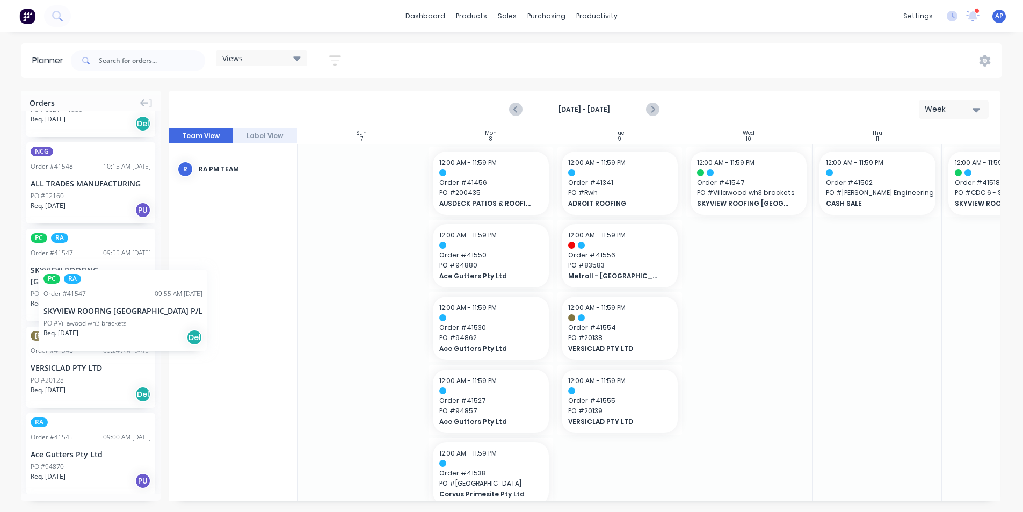
drag, startPoint x: 53, startPoint y: 260, endPoint x: 39, endPoint y: 261, distance: 13.5
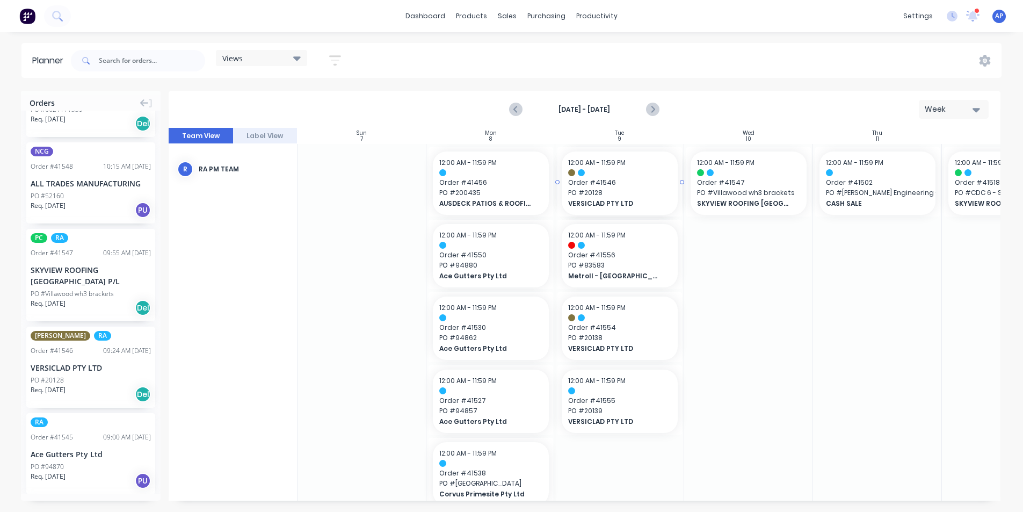
drag, startPoint x: 45, startPoint y: 341, endPoint x: 611, endPoint y: 275, distance: 569.7
drag, startPoint x: 40, startPoint y: 357, endPoint x: 447, endPoint y: 299, distance: 410.5
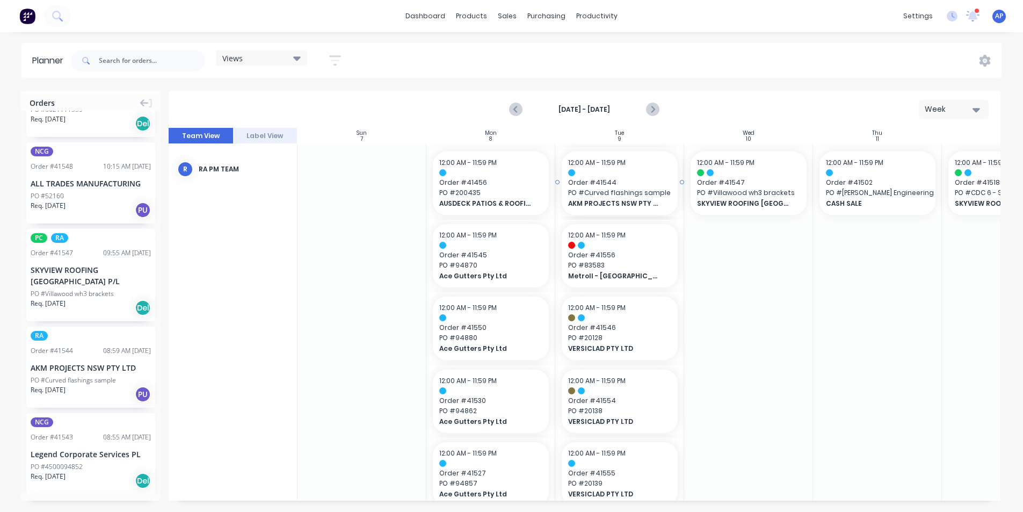
drag, startPoint x: 61, startPoint y: 362, endPoint x: 587, endPoint y: 255, distance: 537.5
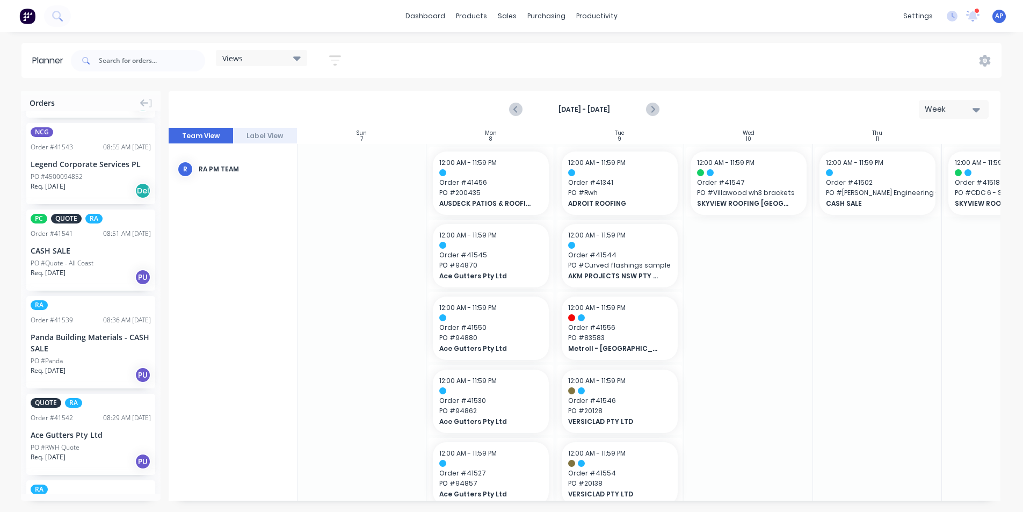
scroll to position [430, 0]
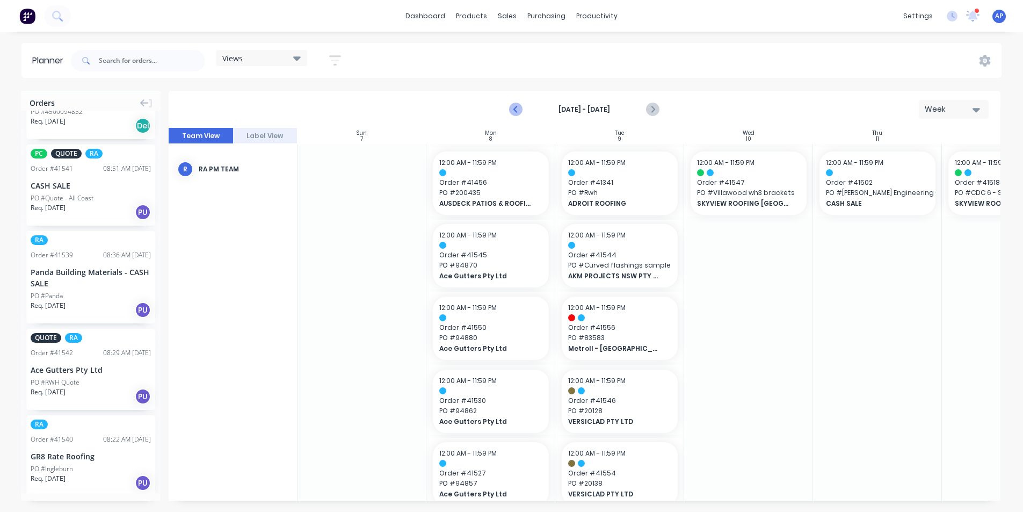
click at [520, 111] on icon "Previous page" at bounding box center [516, 109] width 13 height 13
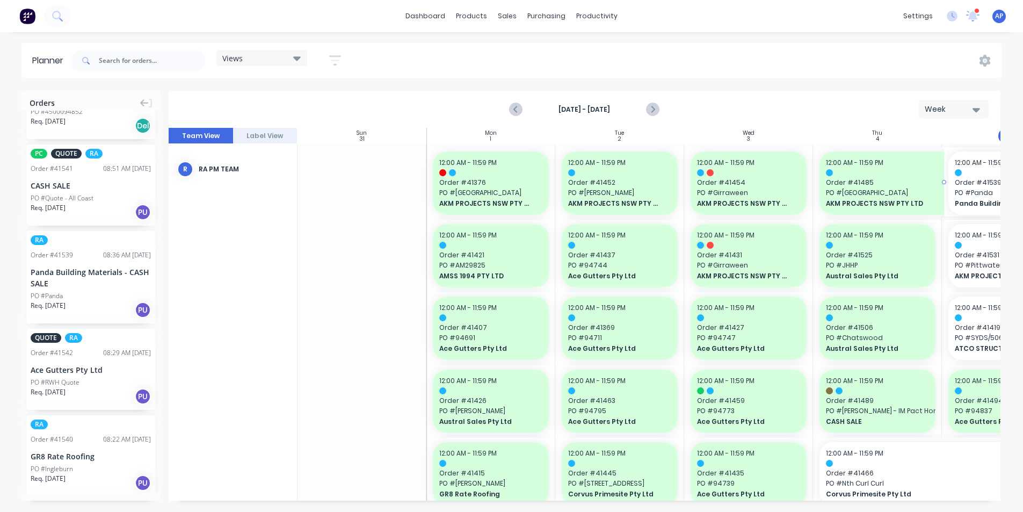
drag, startPoint x: 60, startPoint y: 279, endPoint x: 963, endPoint y: 285, distance: 903.2
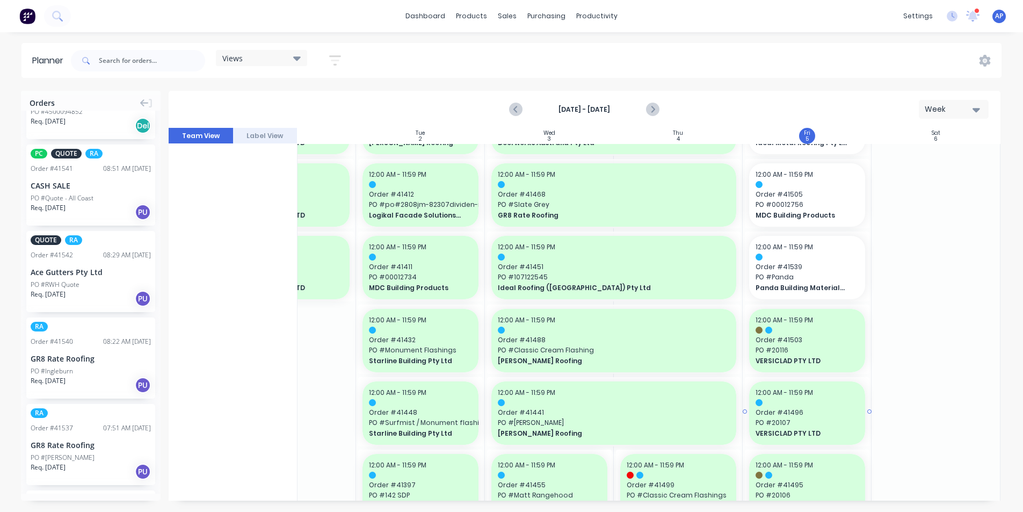
scroll to position [913, 204]
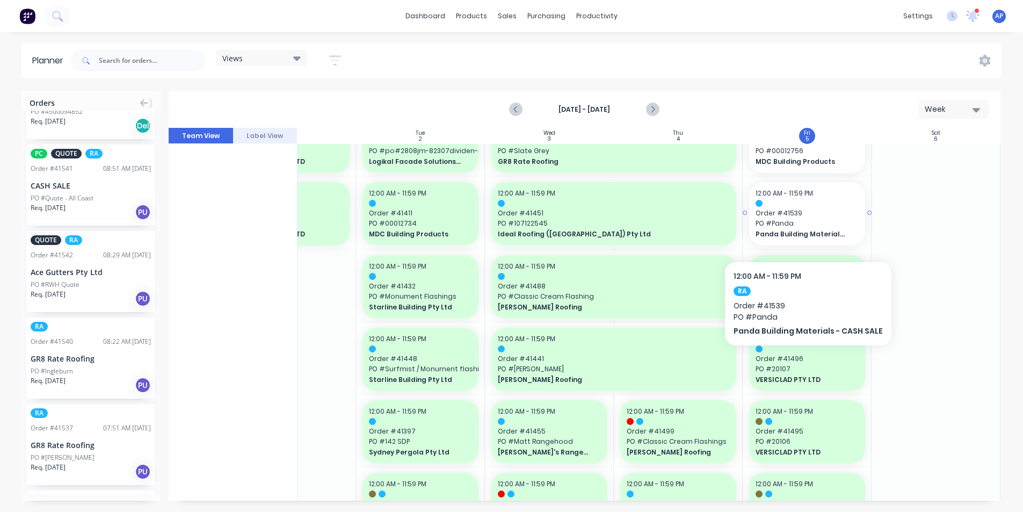
click at [805, 229] on div "12:00 AM - 11:59 PM Order # 41539 PO # Panda Panda Building Materials - CASH SA…" at bounding box center [807, 213] width 116 height 63
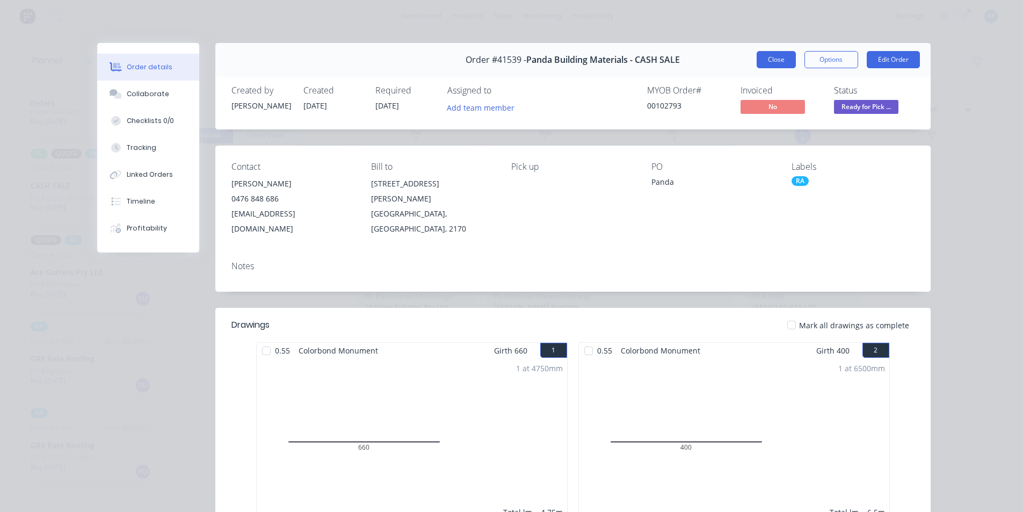
click at [776, 61] on button "Close" at bounding box center [776, 59] width 39 height 17
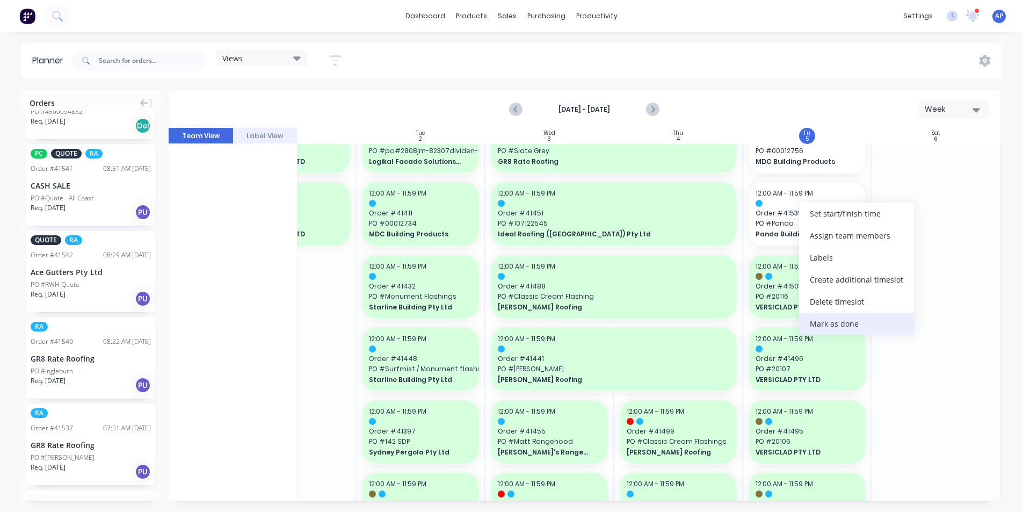
click at [831, 326] on div "Mark as done" at bounding box center [856, 324] width 115 height 22
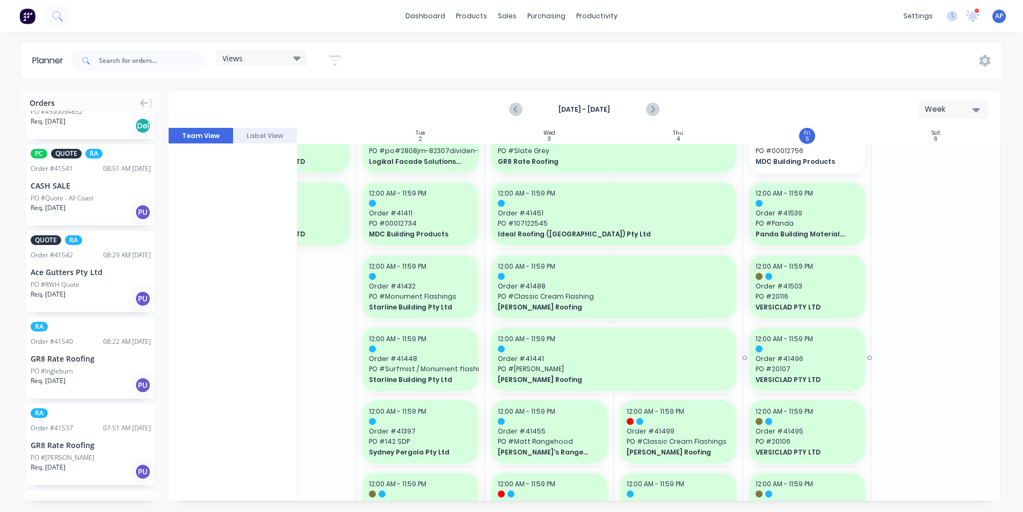
scroll to position [698, 204]
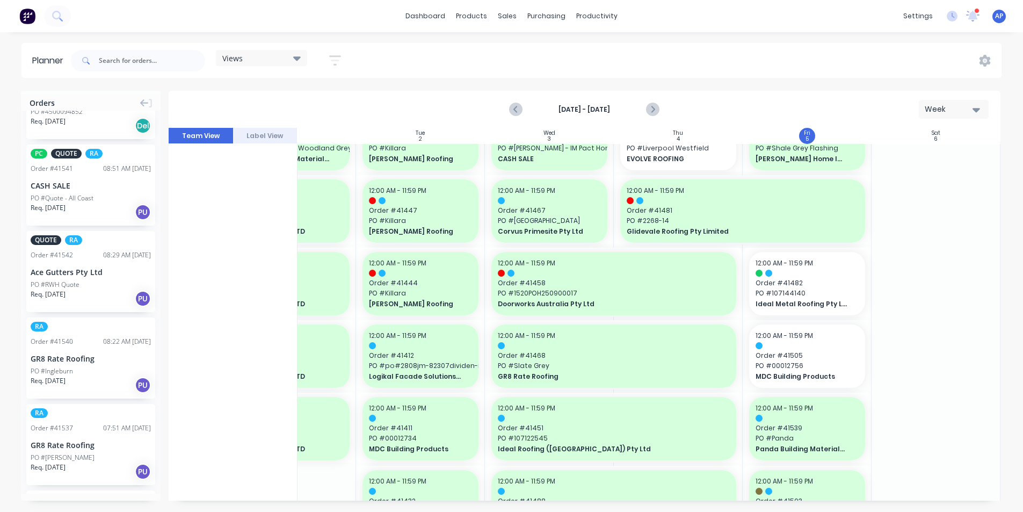
drag, startPoint x: 47, startPoint y: 447, endPoint x: 809, endPoint y: 256, distance: 785.5
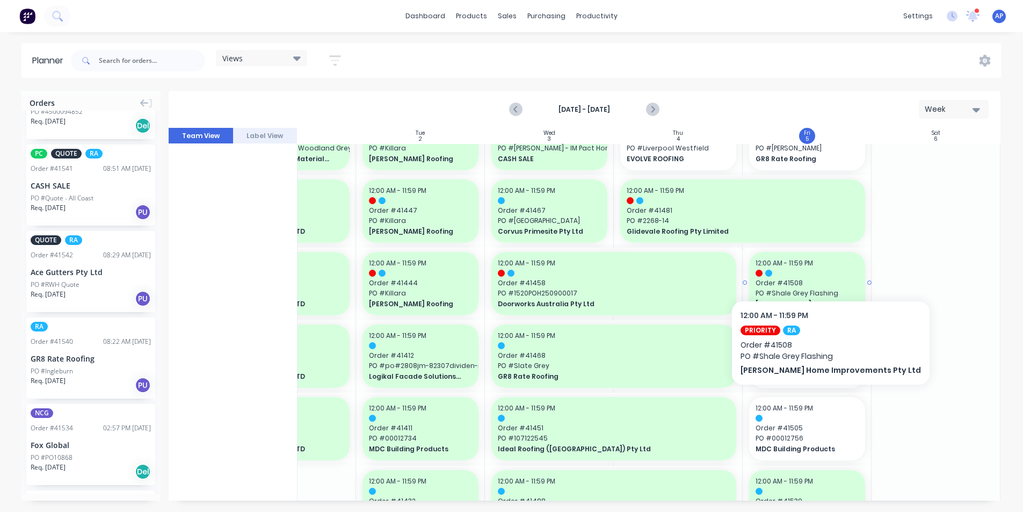
scroll to position [591, 204]
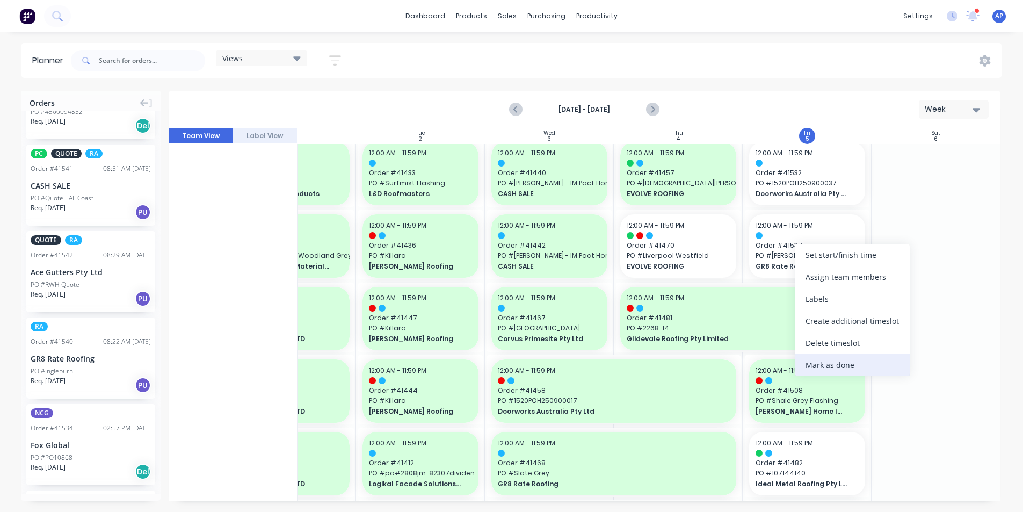
click at [842, 364] on div "Mark as done" at bounding box center [852, 365] width 115 height 22
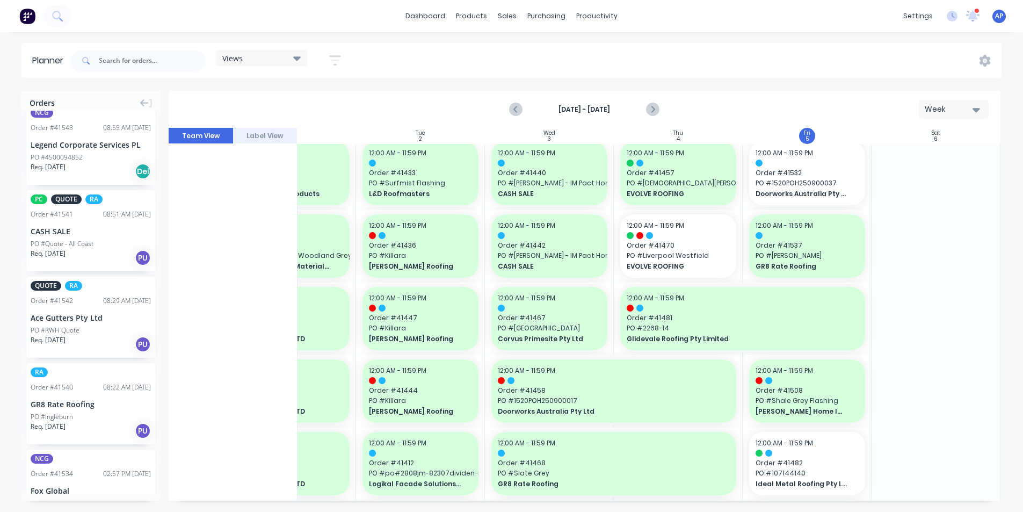
scroll to position [278, 0]
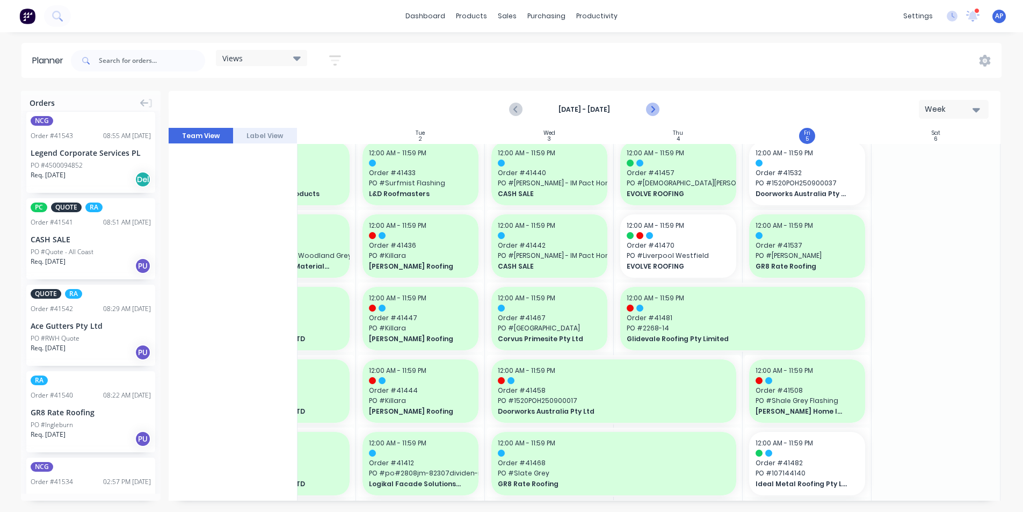
click at [655, 112] on icon "Next page" at bounding box center [652, 109] width 13 height 13
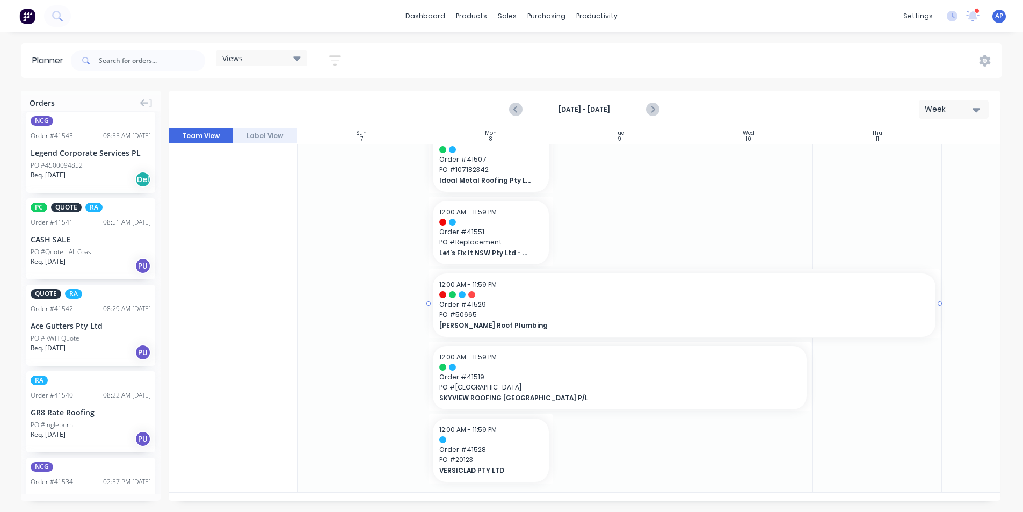
scroll to position [27, 0]
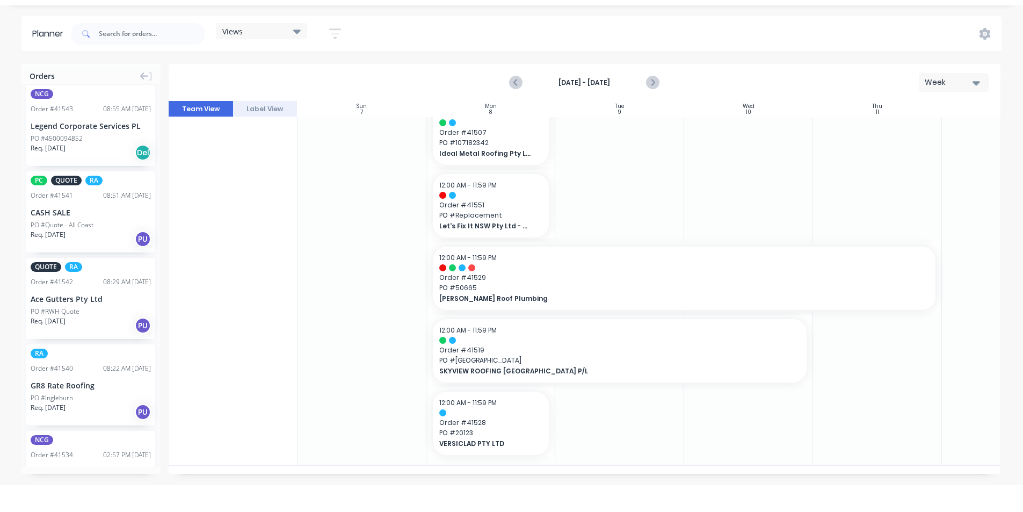
drag, startPoint x: 40, startPoint y: 375, endPoint x: 454, endPoint y: 331, distance: 415.8
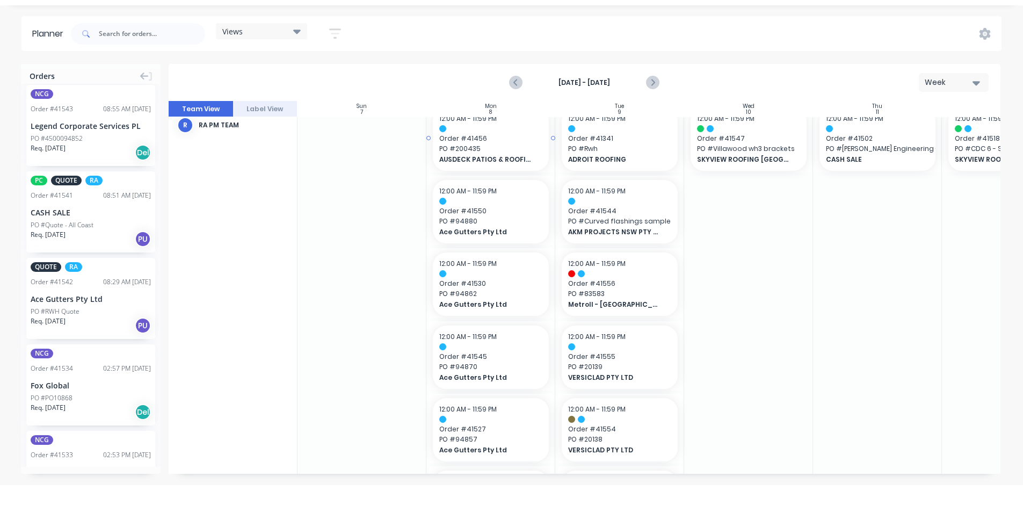
scroll to position [0, 0]
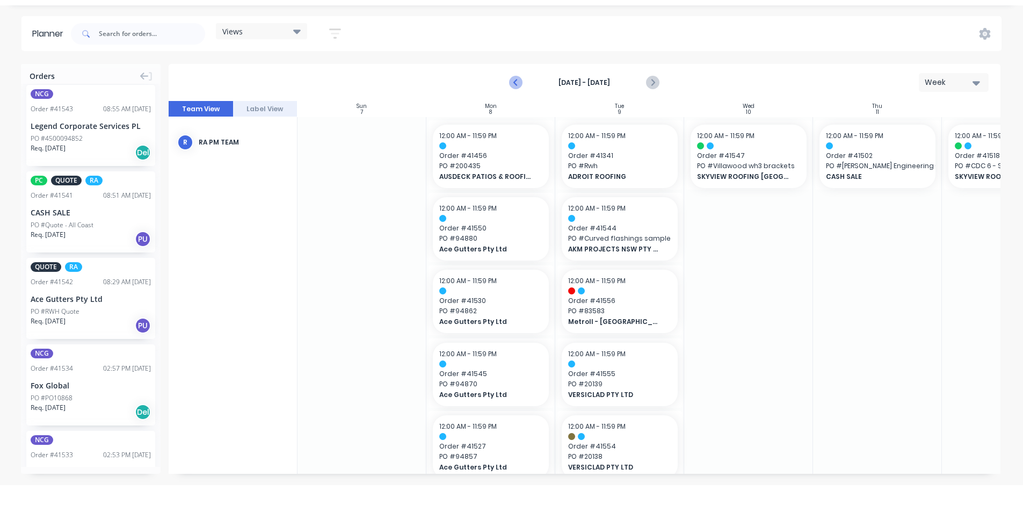
click at [510, 75] on button "Previous page" at bounding box center [516, 82] width 21 height 21
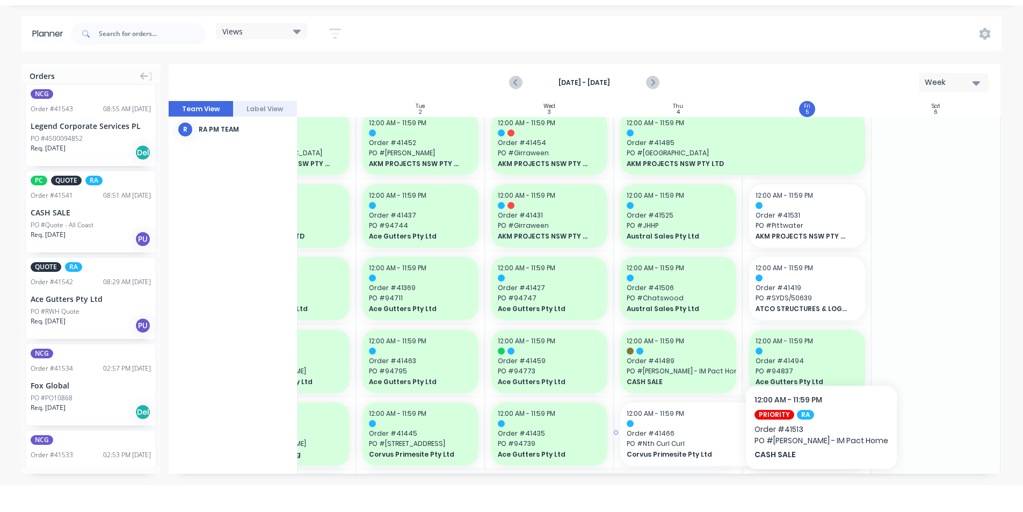
scroll to position [0, 204]
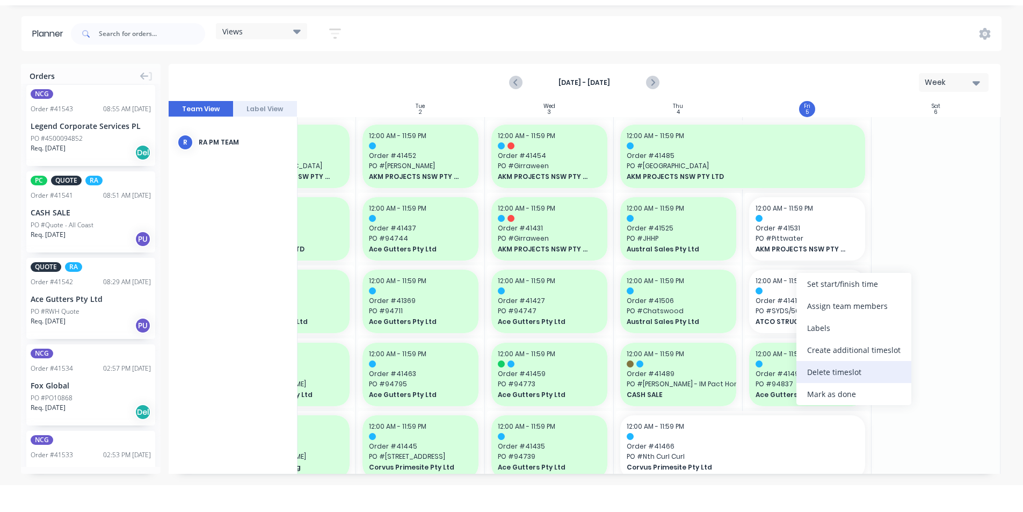
click at [832, 380] on div "Delete timeslot" at bounding box center [853, 372] width 115 height 22
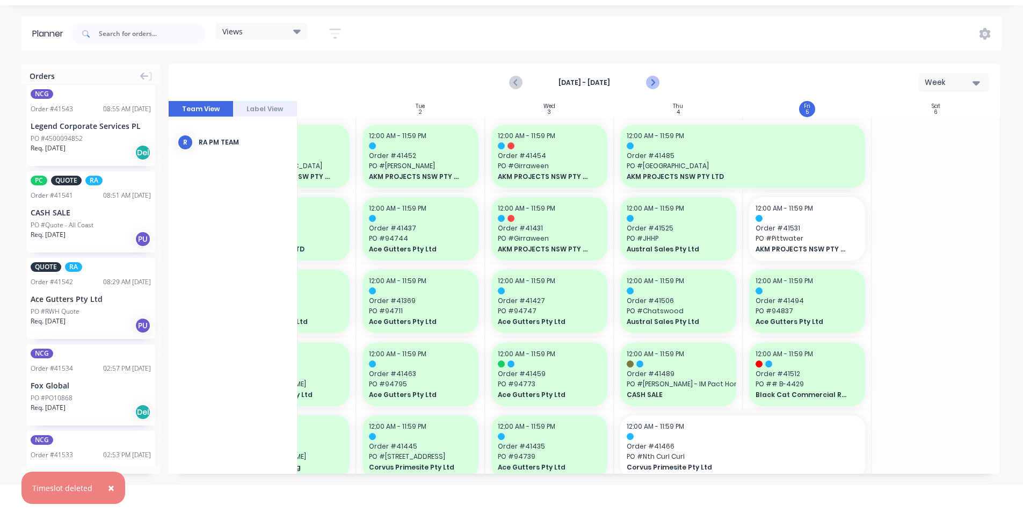
click at [649, 73] on button "Next page" at bounding box center [652, 82] width 21 height 21
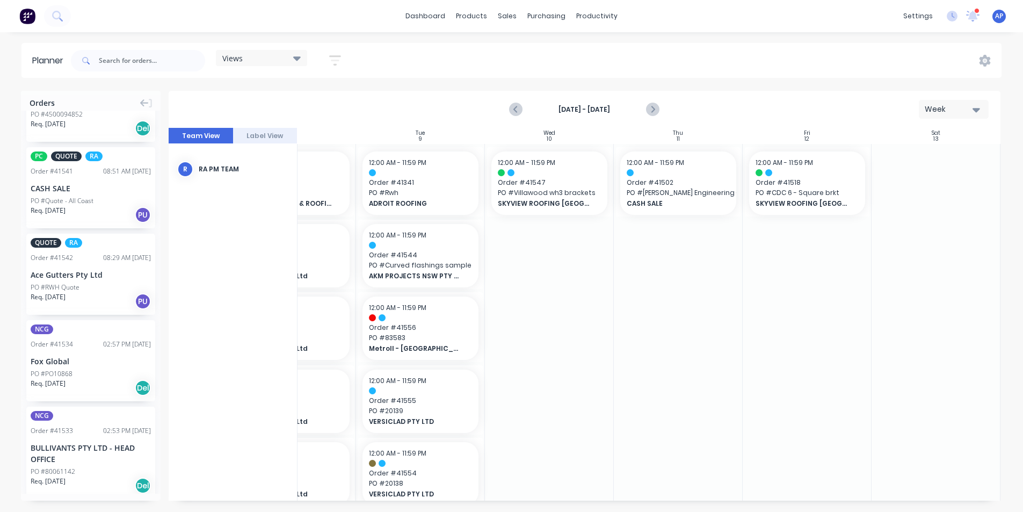
scroll to position [322, 0]
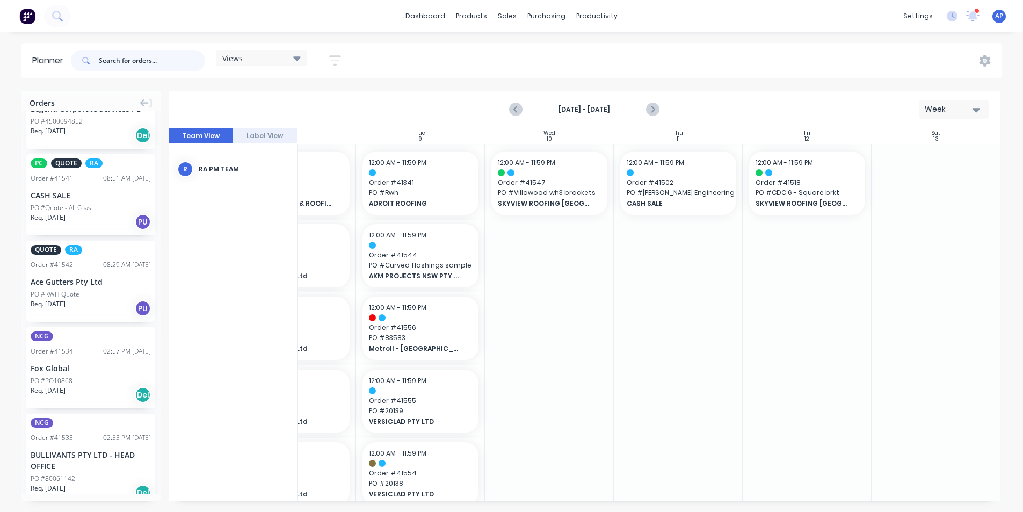
click at [155, 64] on input "text" at bounding box center [152, 60] width 106 height 21
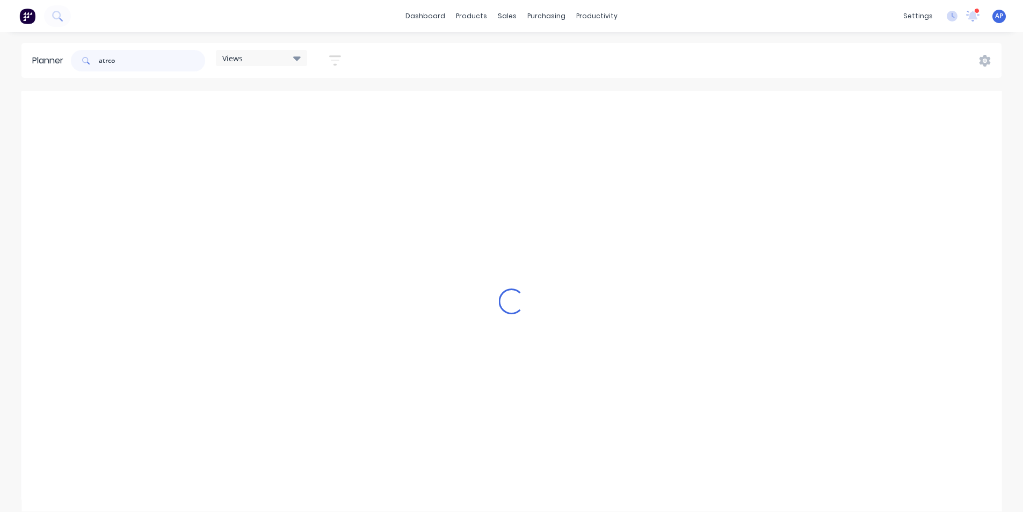
scroll to position [0, 0]
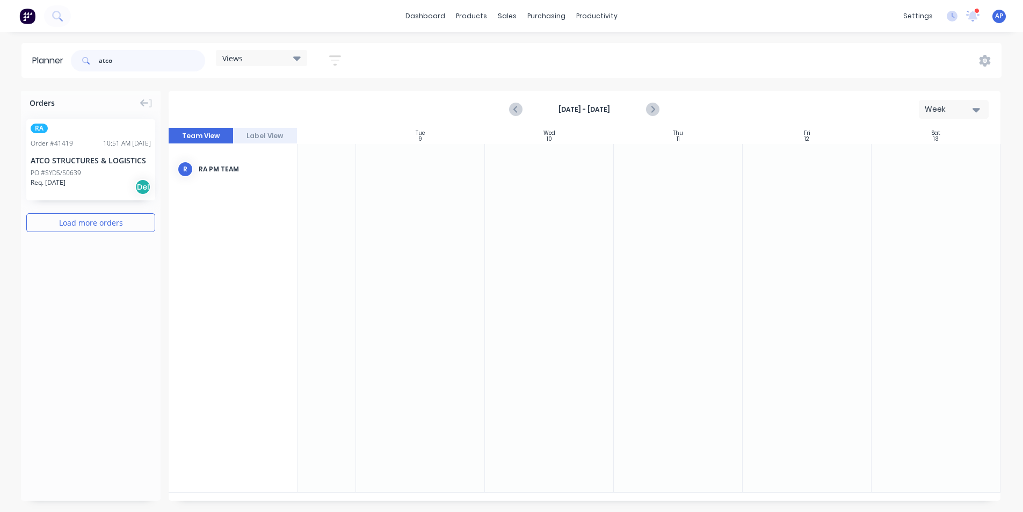
type input "atco"
drag, startPoint x: 49, startPoint y: 150, endPoint x: 315, endPoint y: 164, distance: 266.2
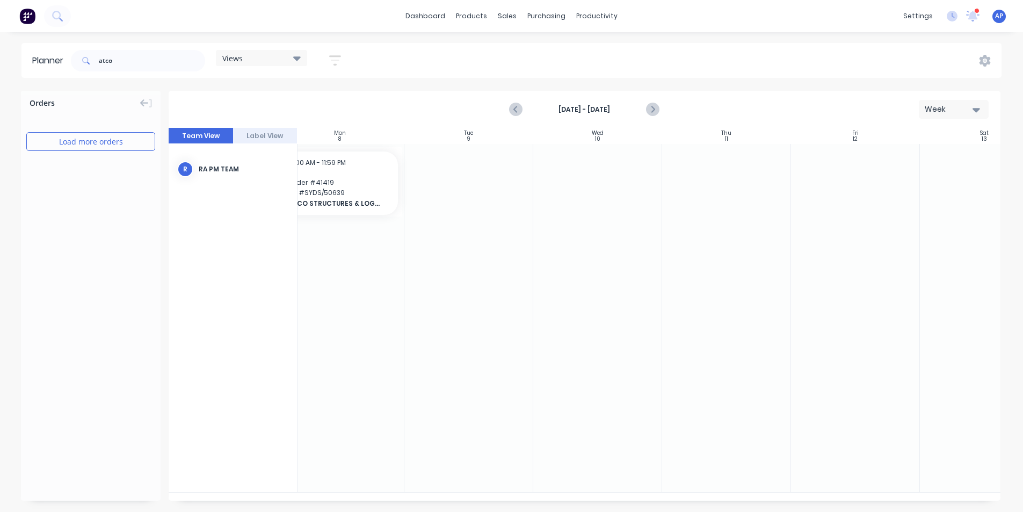
click at [119, 43] on header "Planner atco Views Save new view None (Default) edit Iraking edit kyle edit Mic…" at bounding box center [511, 60] width 980 height 35
click at [119, 41] on div "dashboard products sales purchasing productivity dashboard products Product Cat…" at bounding box center [511, 256] width 1023 height 512
click at [118, 56] on input "atco" at bounding box center [152, 60] width 106 height 21
click at [117, 57] on input "atco" at bounding box center [152, 60] width 106 height 21
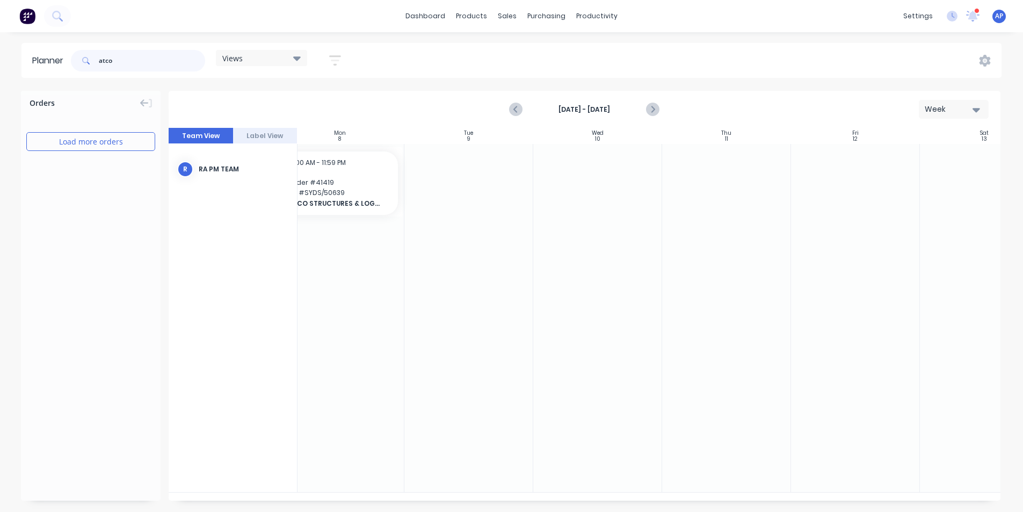
click at [117, 56] on input "atco" at bounding box center [152, 60] width 106 height 21
click at [117, 54] on input "atco" at bounding box center [152, 60] width 106 height 21
click at [116, 54] on input "atco" at bounding box center [152, 60] width 106 height 21
drag, startPoint x: 116, startPoint y: 56, endPoint x: 112, endPoint y: 70, distance: 14.6
click at [112, 70] on input "atco" at bounding box center [152, 60] width 106 height 21
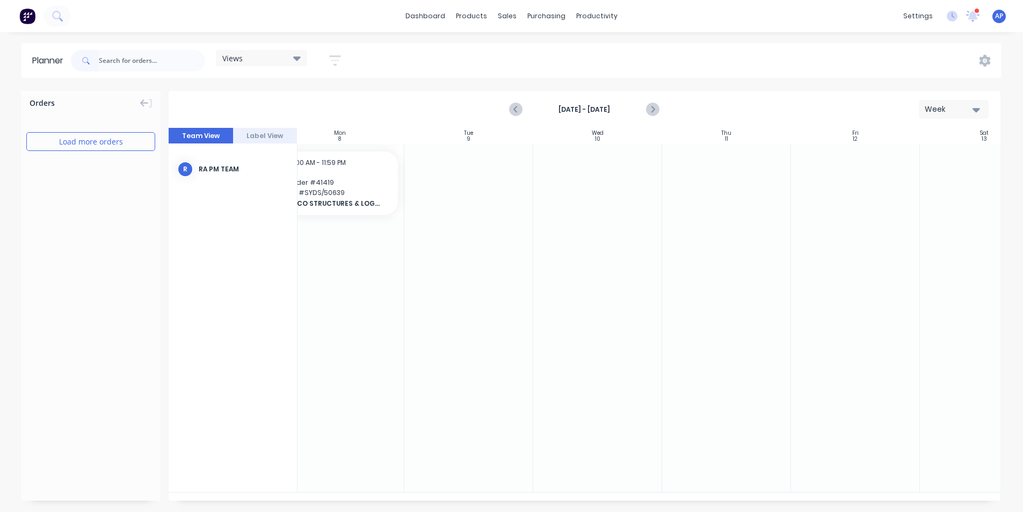
click at [426, 29] on div "dashboard products sales purchasing productivity dashboard products Product Cat…" at bounding box center [511, 16] width 1023 height 32
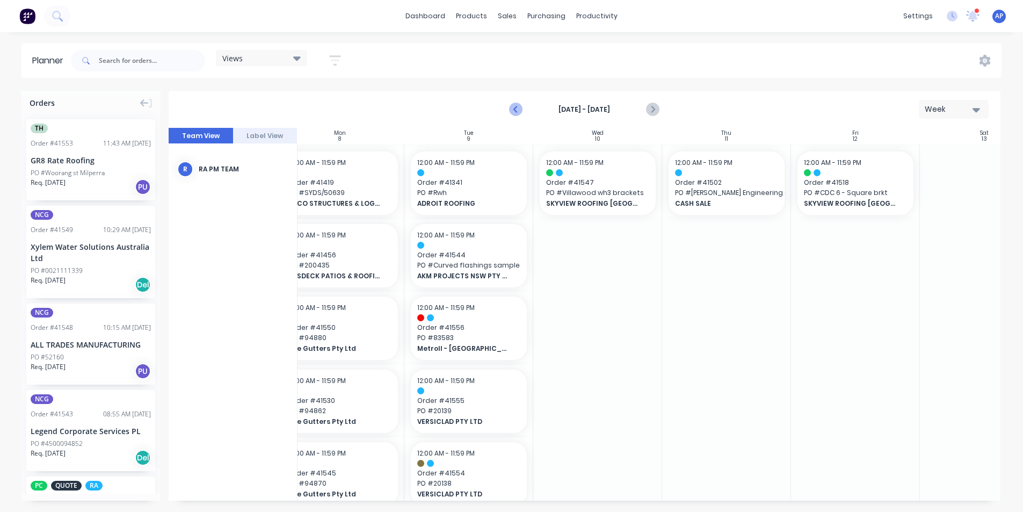
click at [513, 113] on icon "Previous page" at bounding box center [516, 109] width 13 height 13
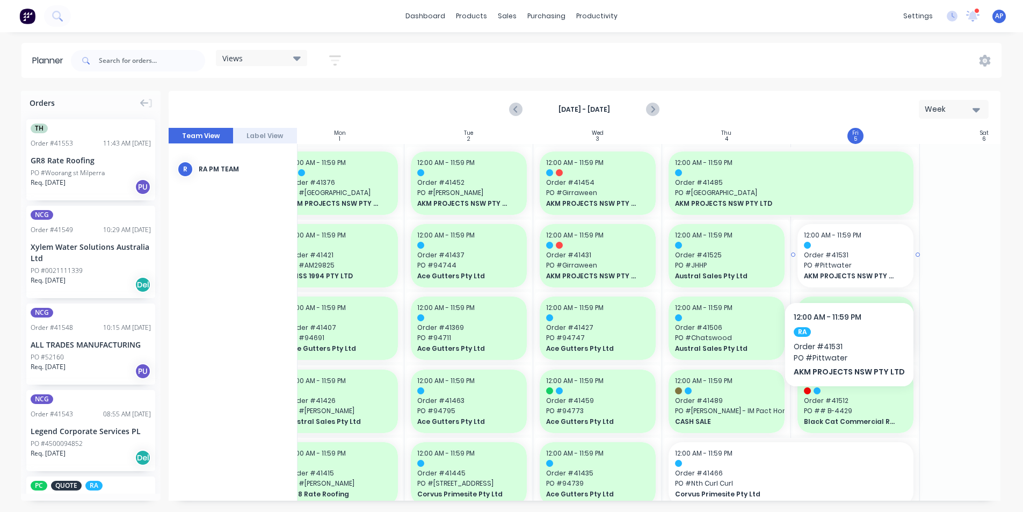
click at [846, 270] on span "PO # Pittwater" at bounding box center [855, 265] width 103 height 10
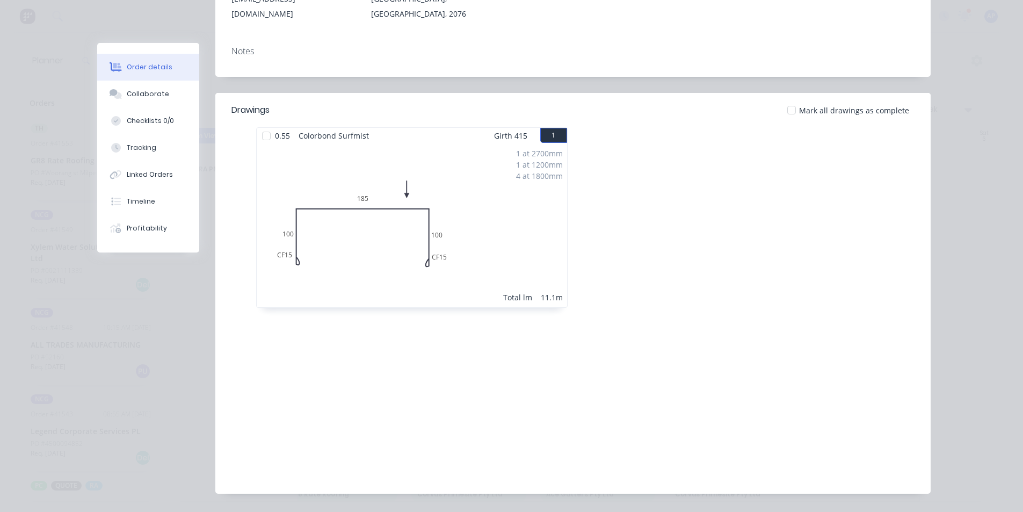
scroll to position [0, 0]
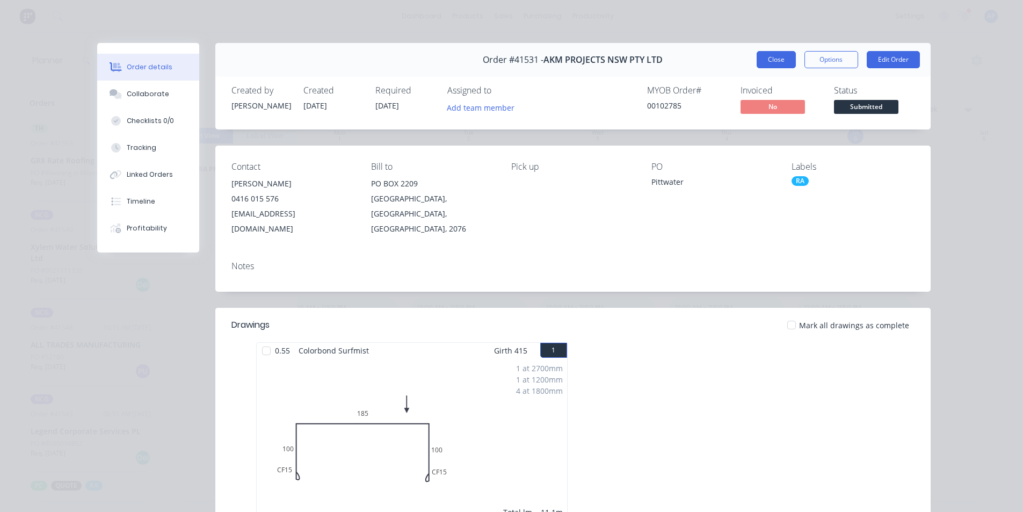
click at [769, 60] on button "Close" at bounding box center [776, 59] width 39 height 17
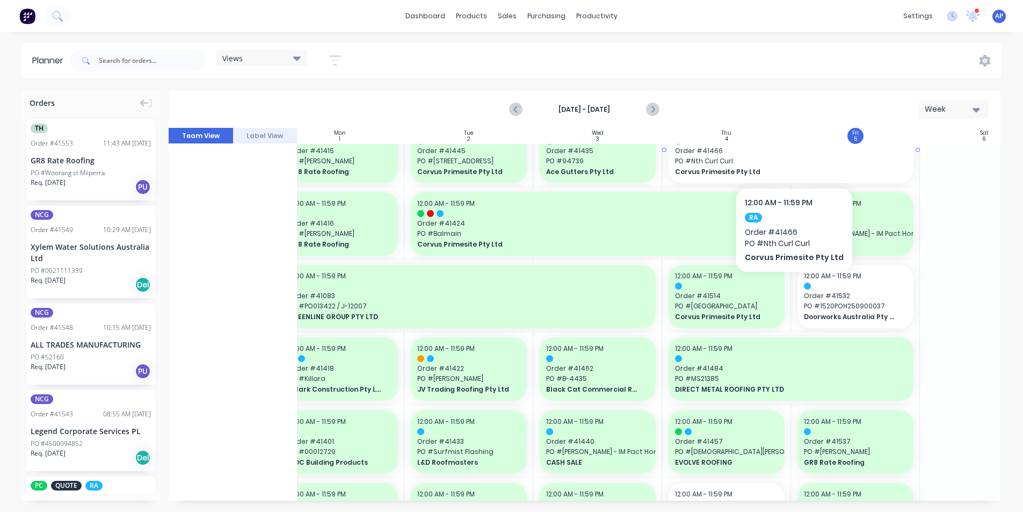
scroll to position [268, 151]
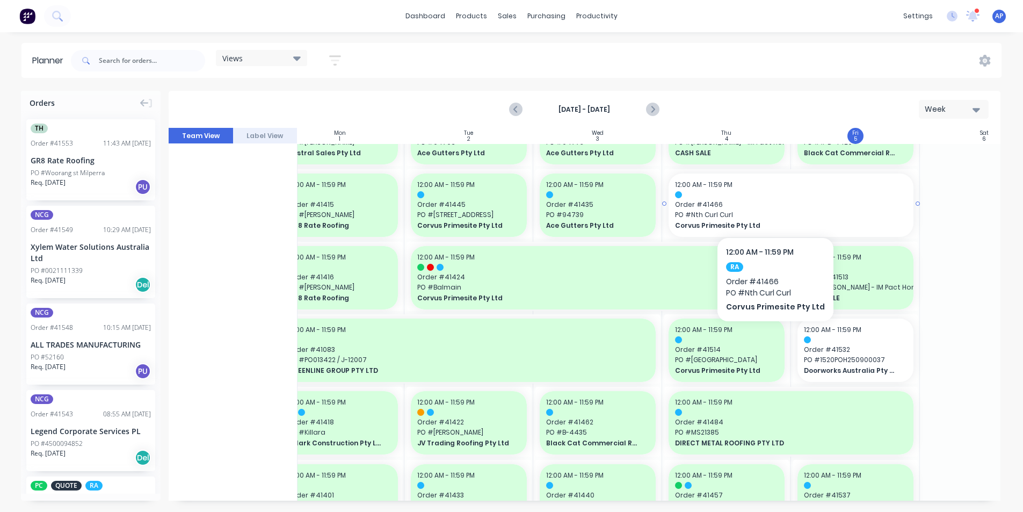
click at [772, 205] on span "Order # 41466" at bounding box center [791, 205] width 232 height 10
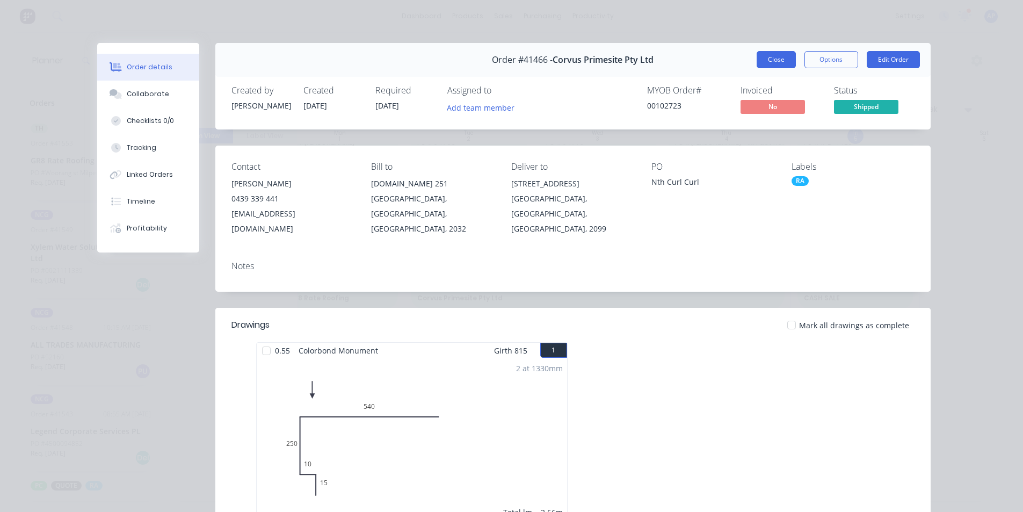
click at [775, 57] on button "Close" at bounding box center [776, 59] width 39 height 17
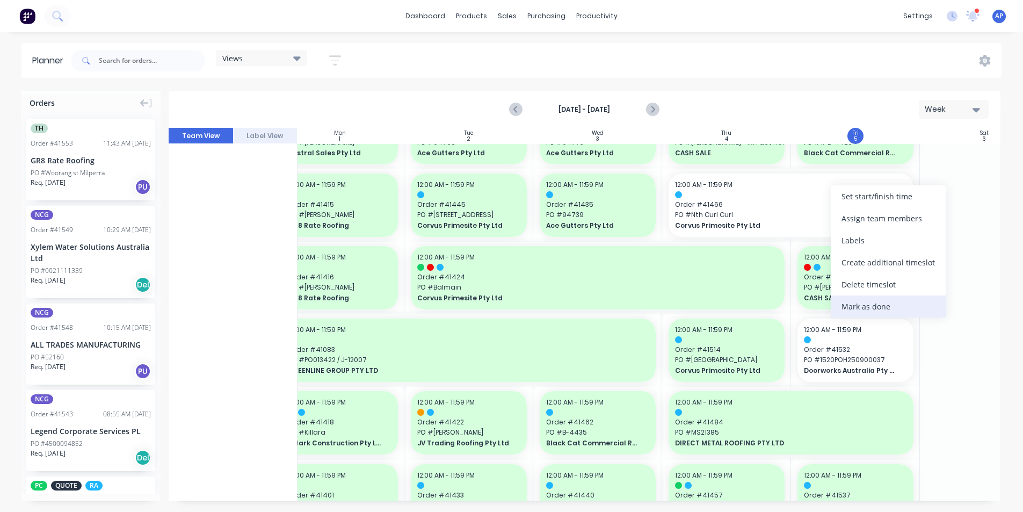
click at [869, 306] on div "Mark as done" at bounding box center [888, 306] width 115 height 22
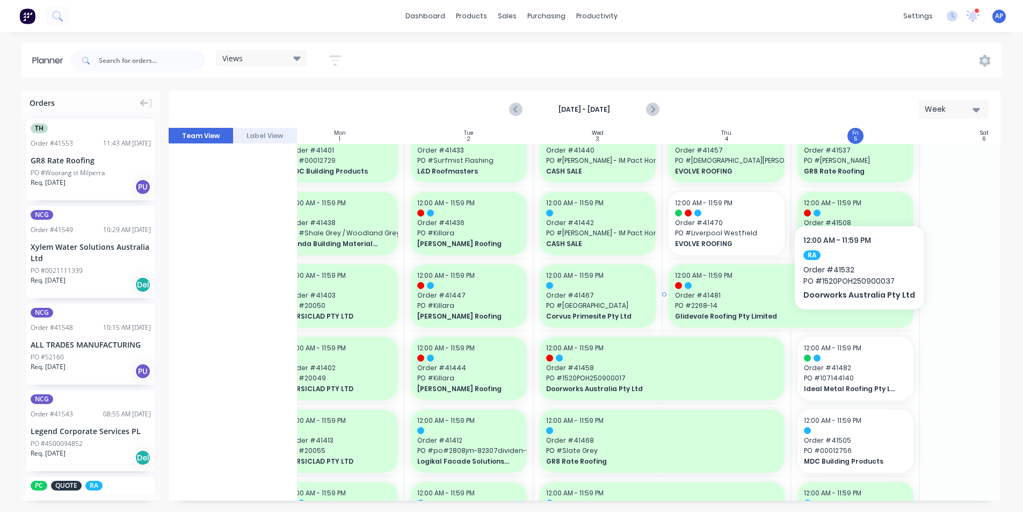
scroll to position [644, 151]
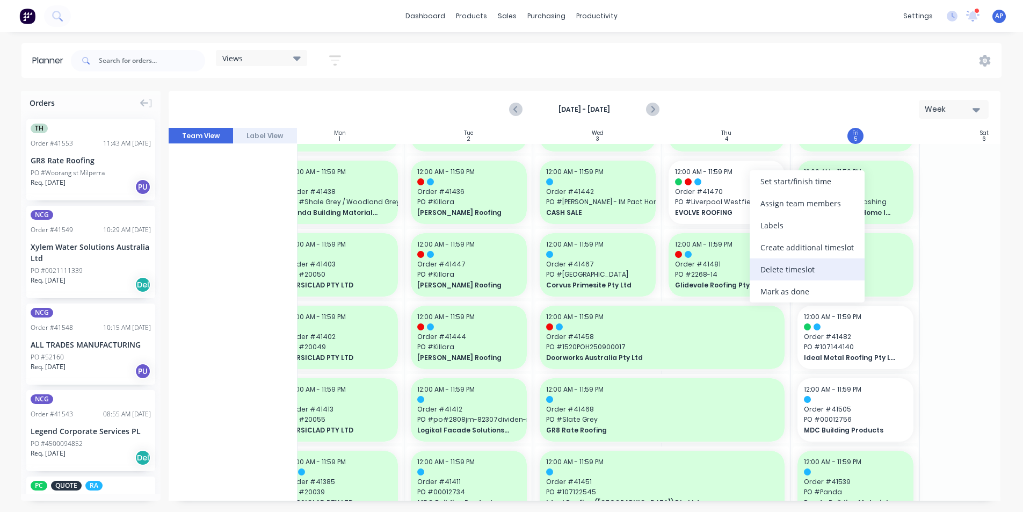
click at [793, 277] on div "Delete timeslot" at bounding box center [807, 269] width 115 height 22
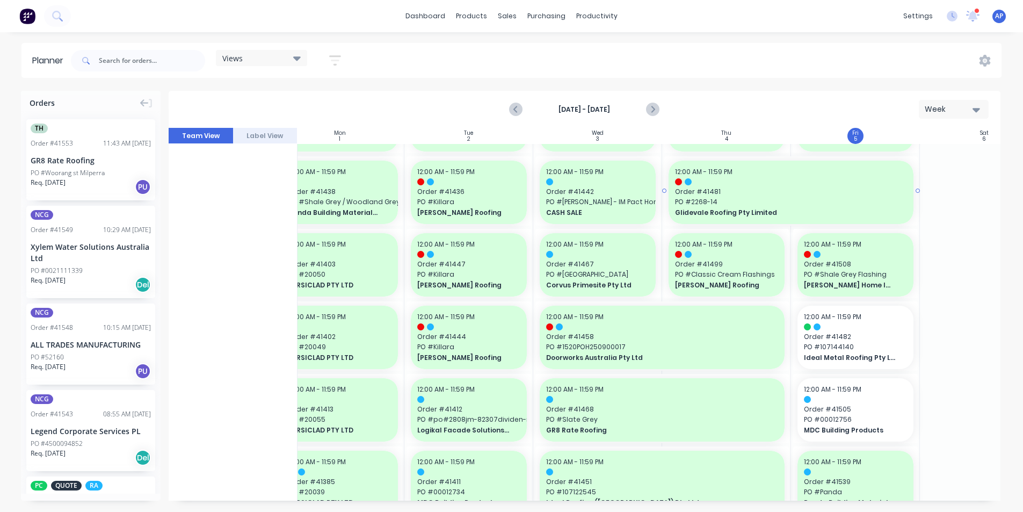
scroll to position [572, 151]
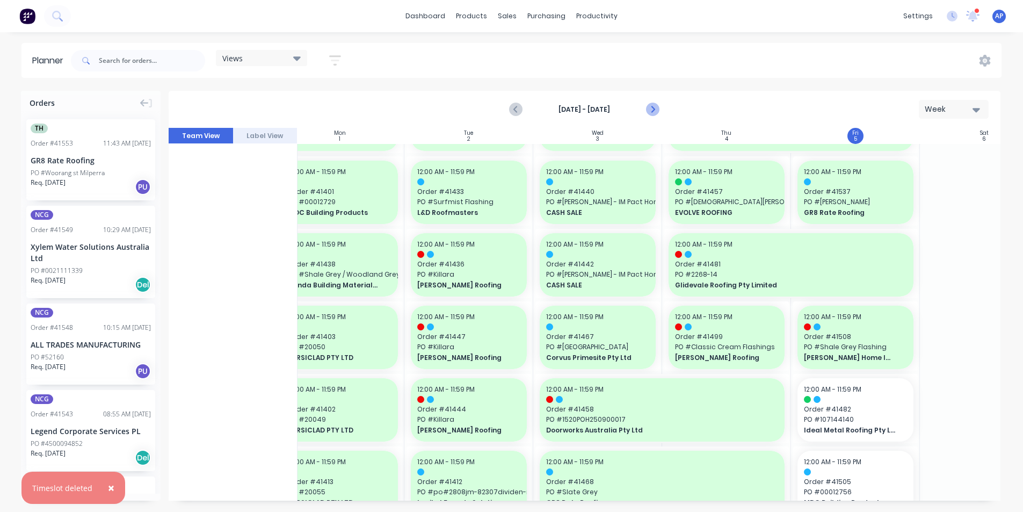
click at [650, 105] on icon "Next page" at bounding box center [652, 109] width 13 height 13
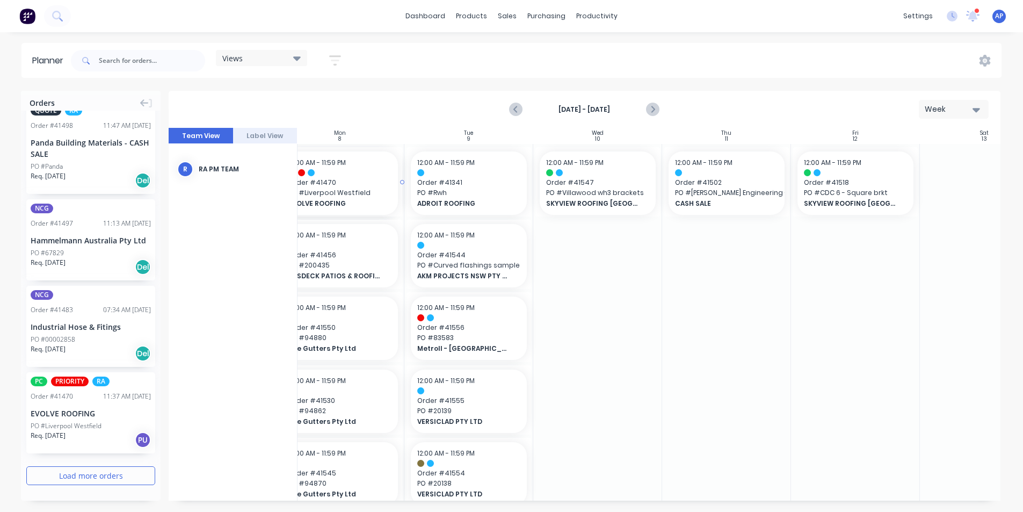
scroll to position [0, 148]
drag, startPoint x: 50, startPoint y: 406, endPoint x: 375, endPoint y: 270, distance: 352.3
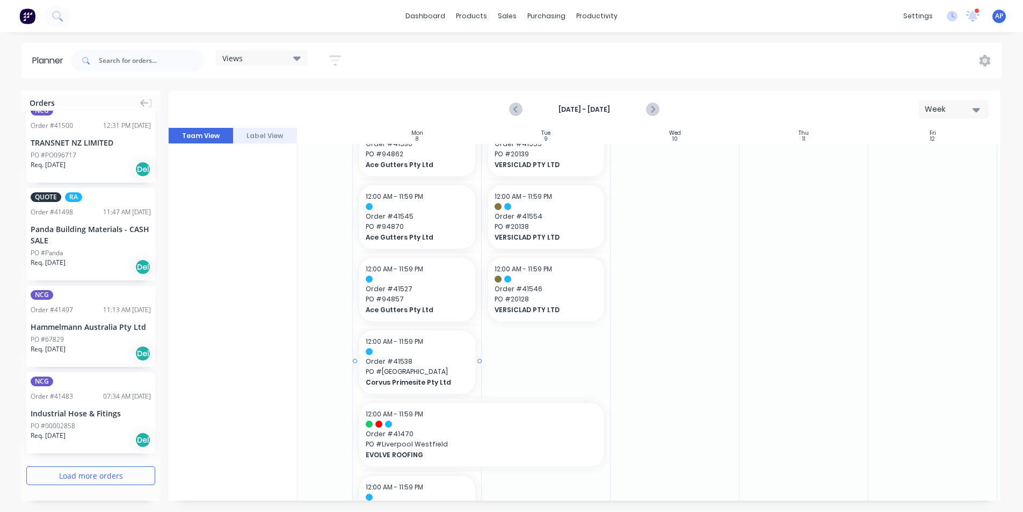
scroll to position [268, 74]
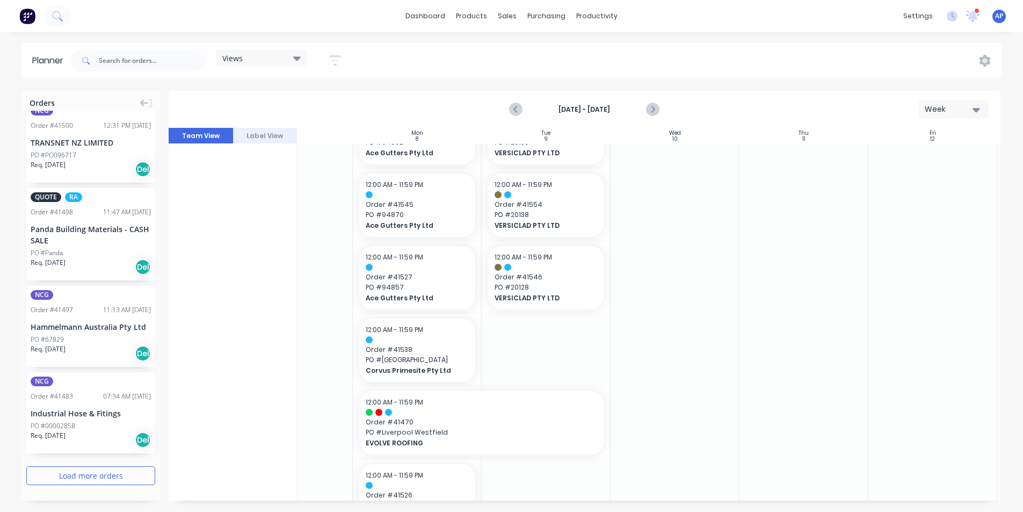
click at [447, 90] on div "Planner Views Save new view None (Default) edit Iraking edit kyle edit Michael'…" at bounding box center [511, 277] width 1023 height 468
click at [468, 424] on span "Order # 41470" at bounding box center [482, 422] width 232 height 10
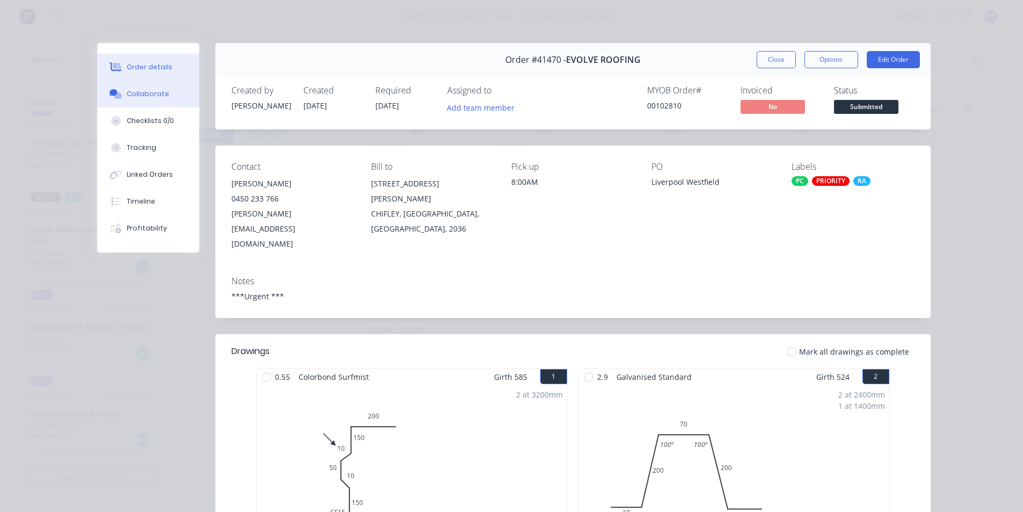
click at [123, 87] on button "Collaborate" at bounding box center [148, 94] width 102 height 27
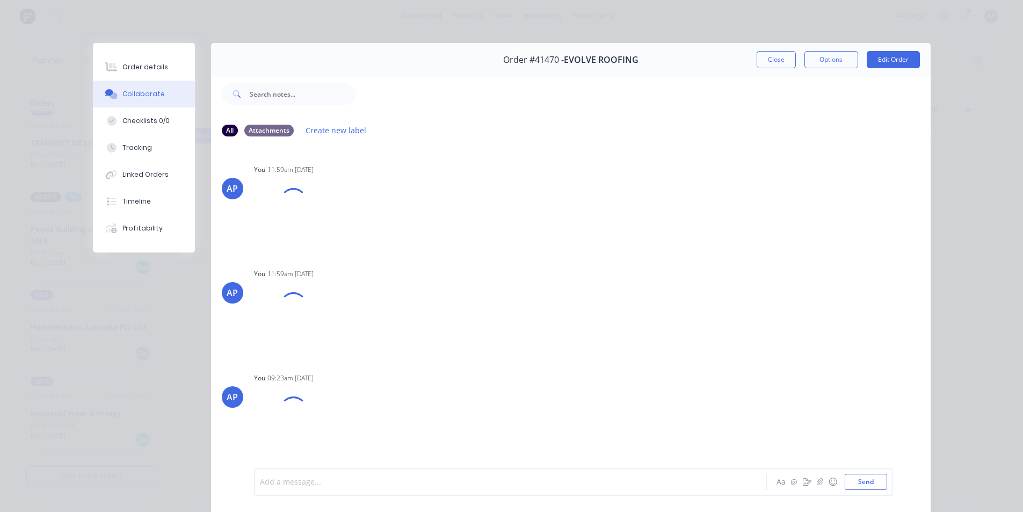
click at [566, 482] on div at bounding box center [495, 481] width 470 height 11
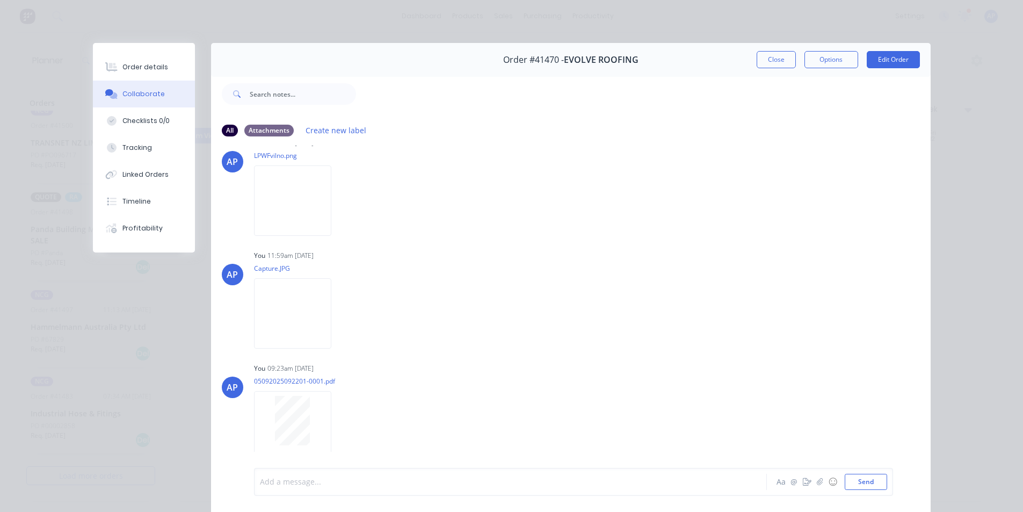
scroll to position [48, 0]
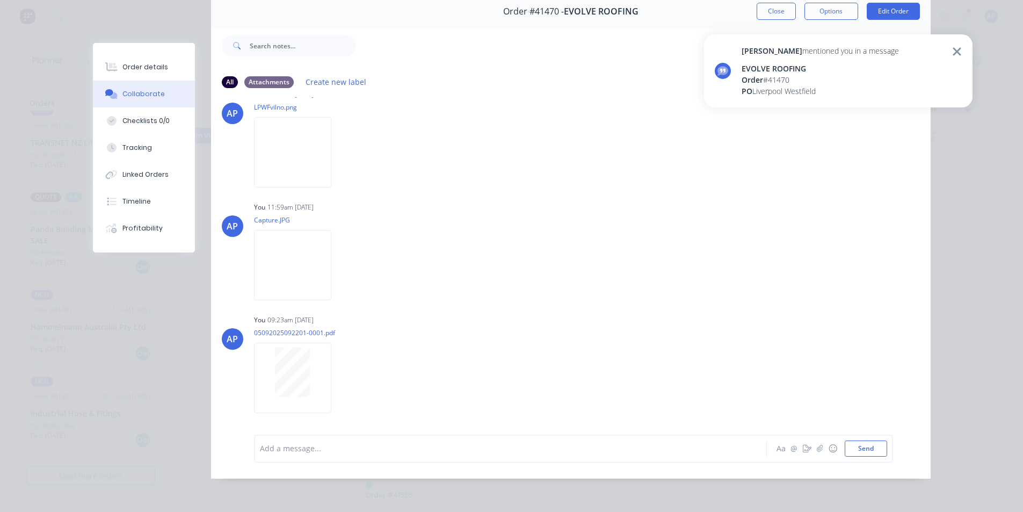
drag, startPoint x: 777, startPoint y: 4, endPoint x: 742, endPoint y: 35, distance: 46.8
click at [777, 5] on button "Close" at bounding box center [776, 11] width 39 height 17
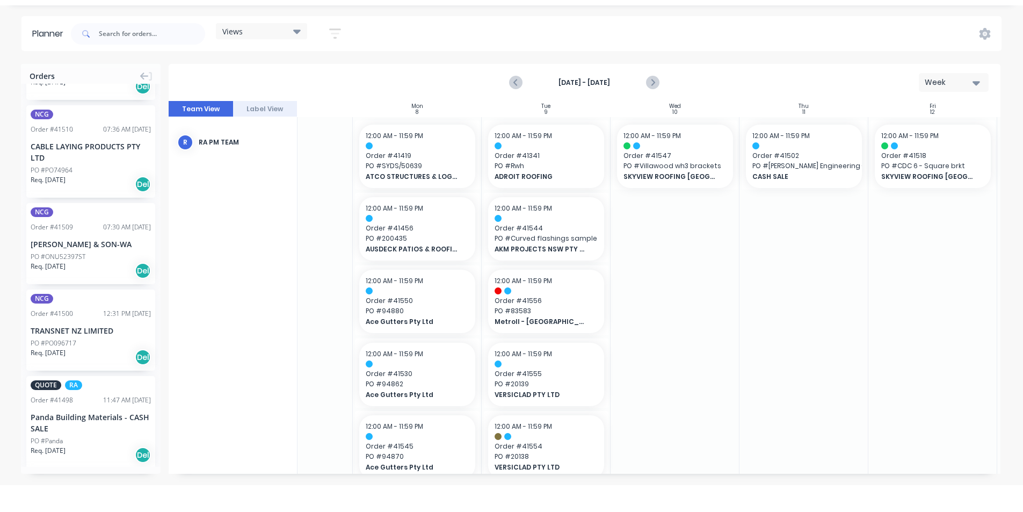
scroll to position [0, 0]
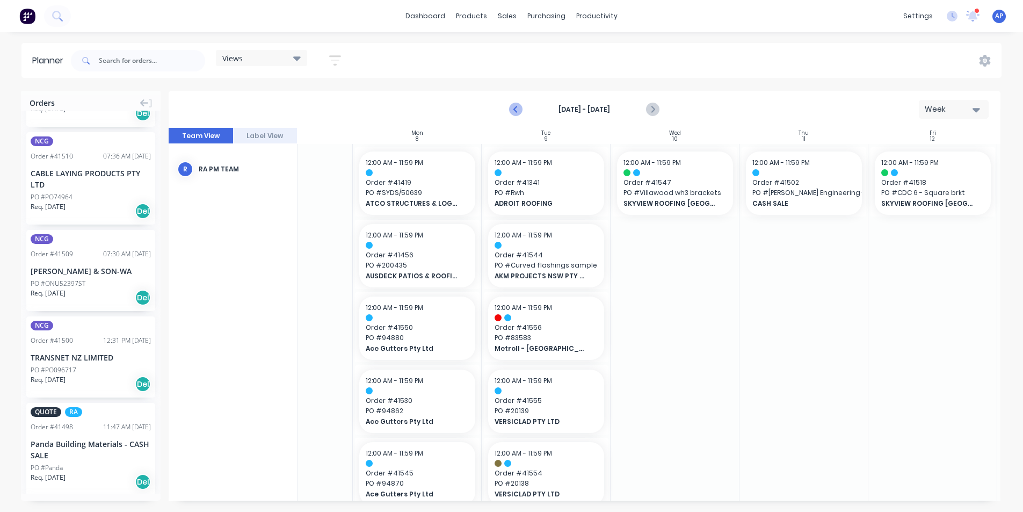
click at [511, 108] on icon "Previous page" at bounding box center [516, 109] width 13 height 13
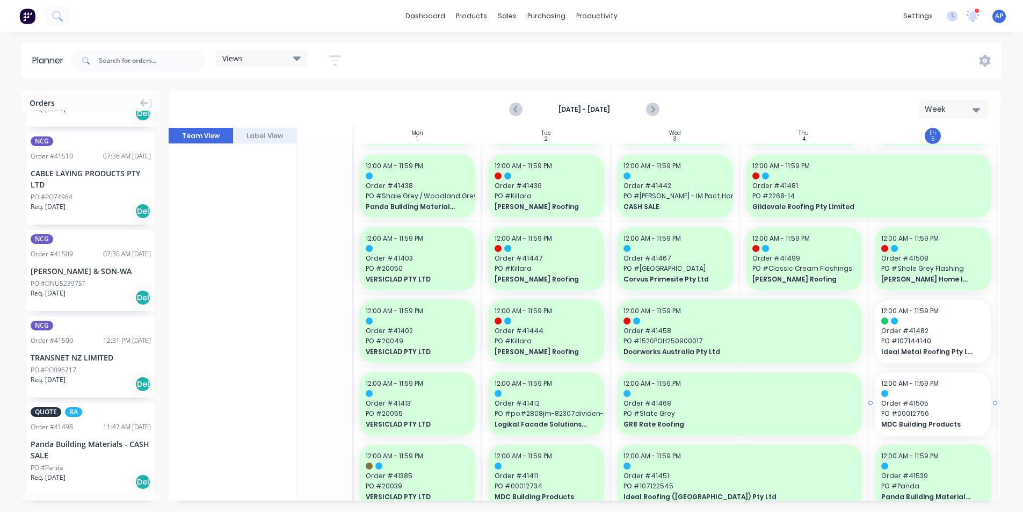
scroll to position [708, 74]
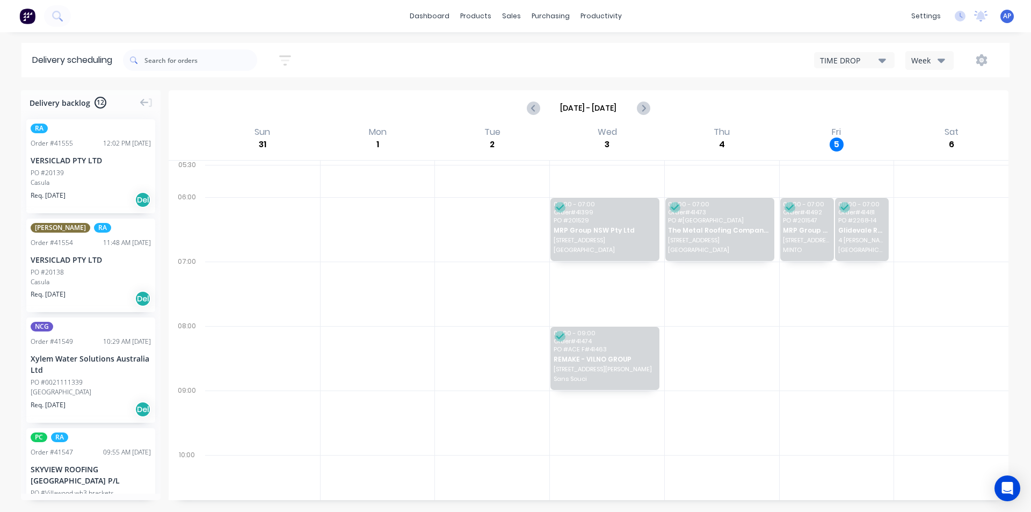
click at [927, 62] on div "Week" at bounding box center [926, 60] width 31 height 11
click at [931, 114] on div "Vehicle" at bounding box center [959, 109] width 106 height 21
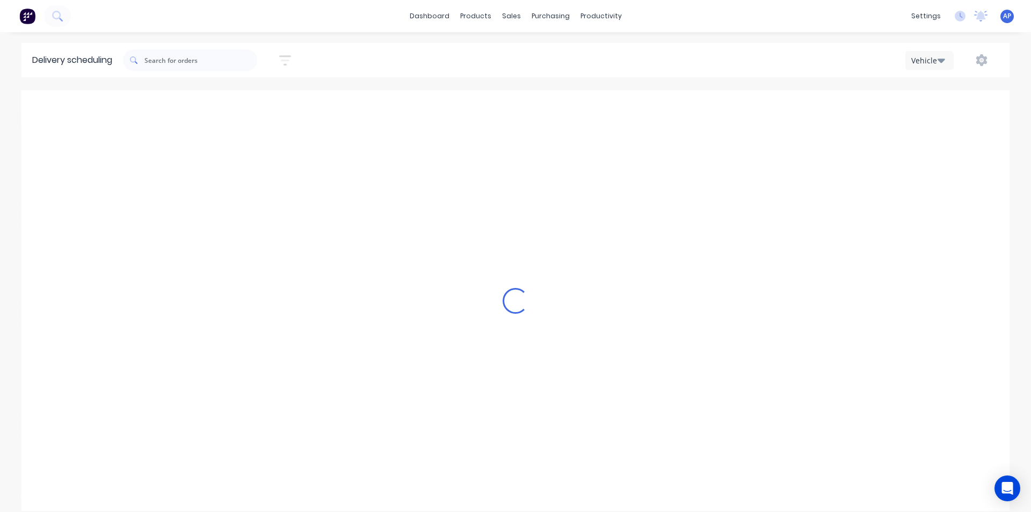
scroll to position [0, 1]
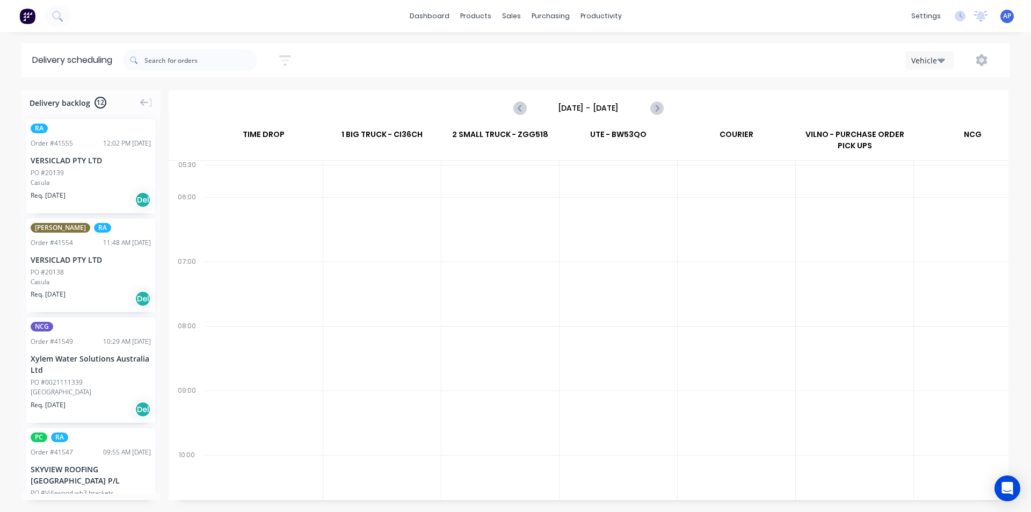
click at [576, 101] on input "Sunday - 31/08/25" at bounding box center [588, 108] width 106 height 16
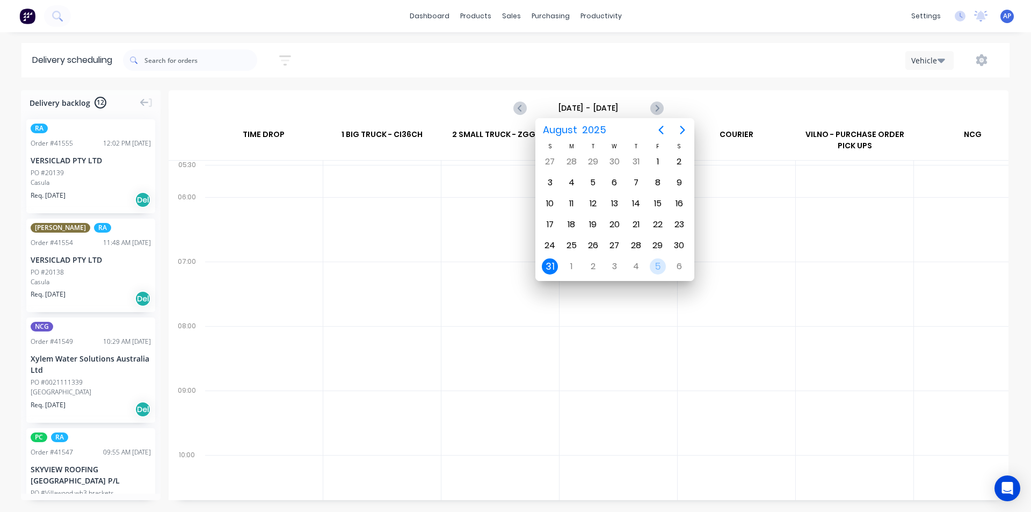
click at [659, 273] on div "5" at bounding box center [658, 266] width 16 height 16
type input "Friday - 05/09/25"
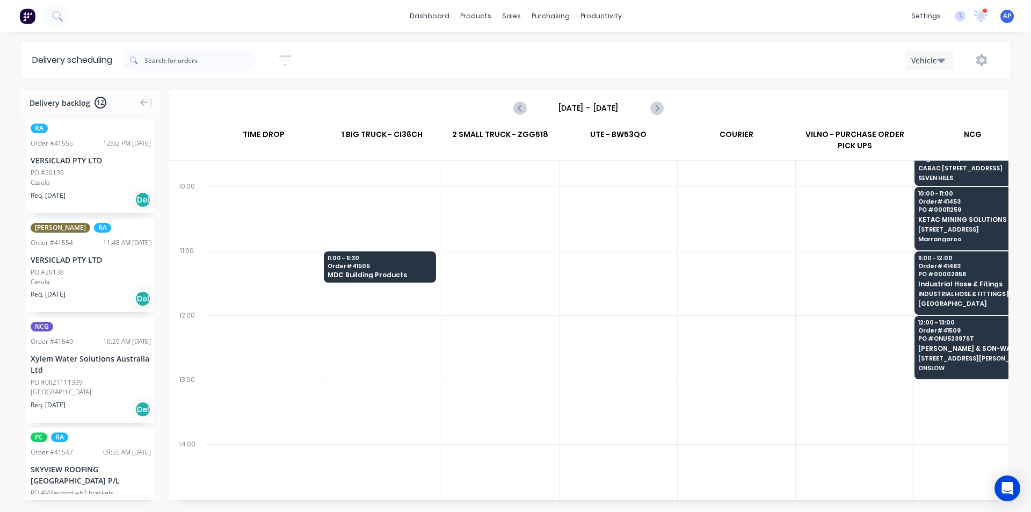
scroll to position [107, 1]
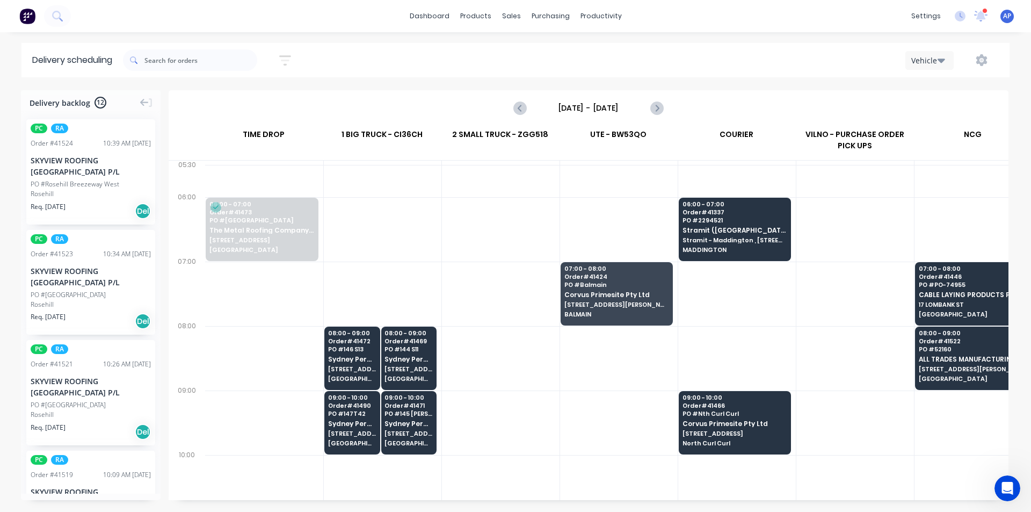
scroll to position [0, 1]
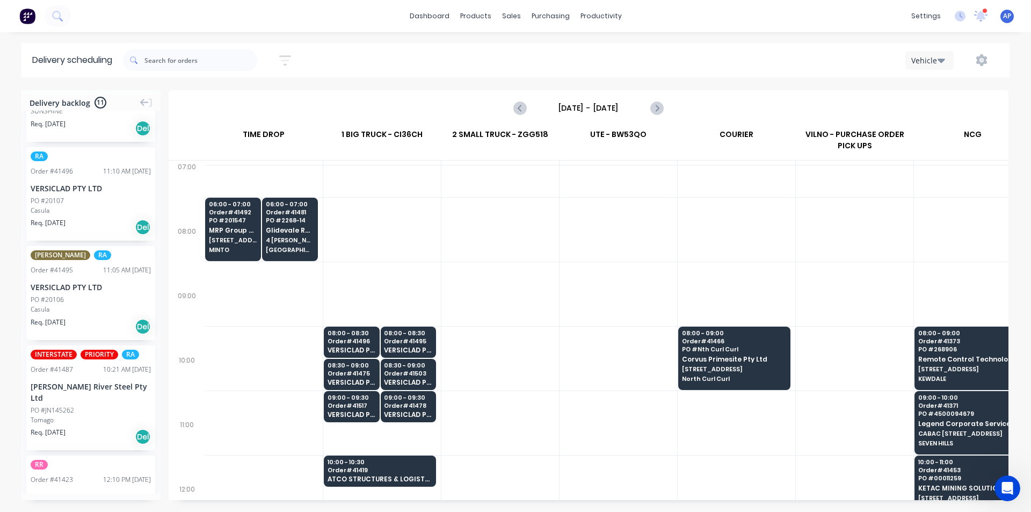
scroll to position [161, 1]
